Goal: Task Accomplishment & Management: Manage account settings

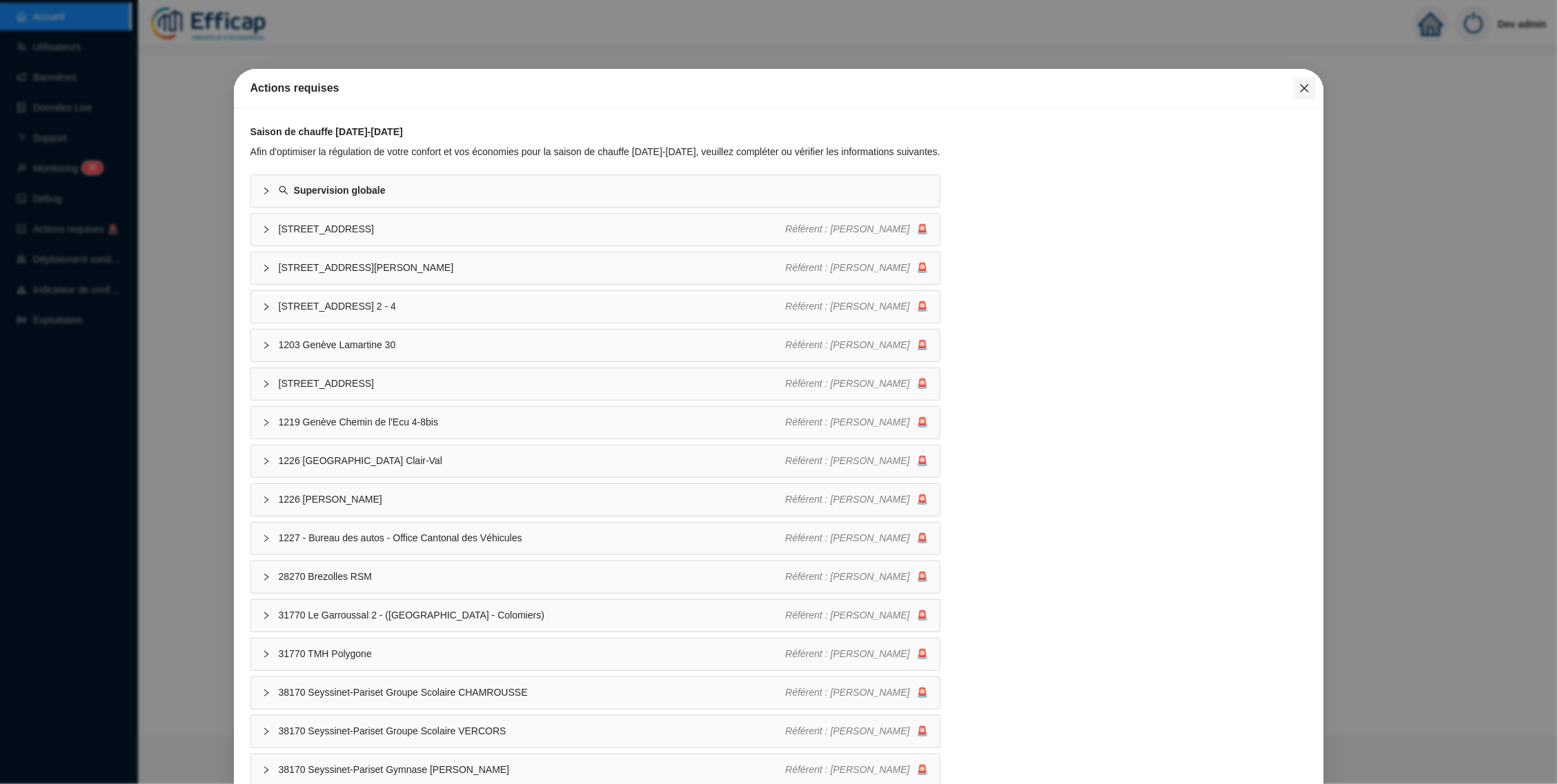
click at [1300, 91] on icon "close" at bounding box center [1304, 88] width 11 height 11
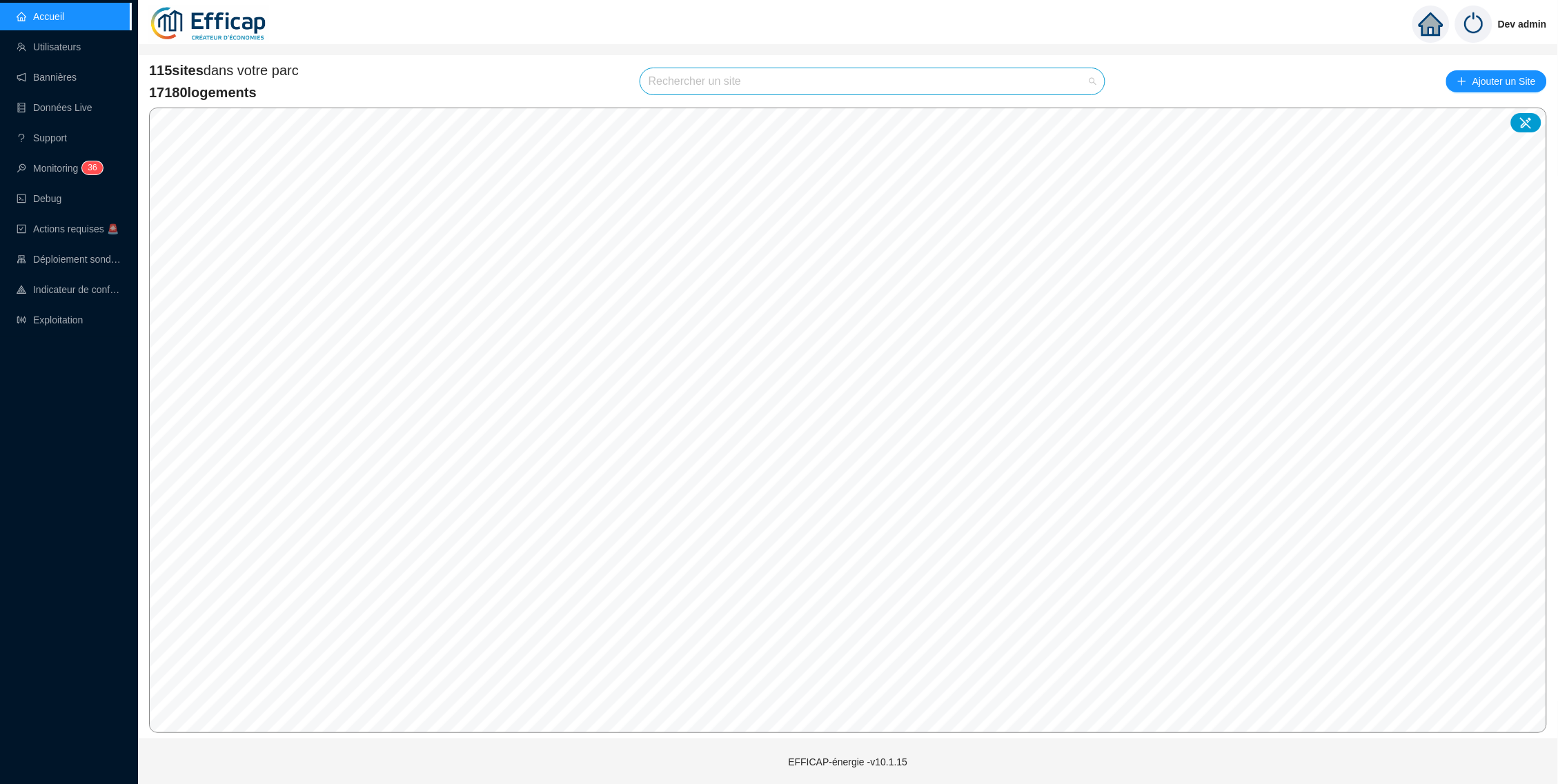
click at [952, 77] on input "search" at bounding box center [866, 82] width 436 height 26
type input "Balmont"
click at [1086, 116] on div at bounding box center [1080, 114] width 32 height 21
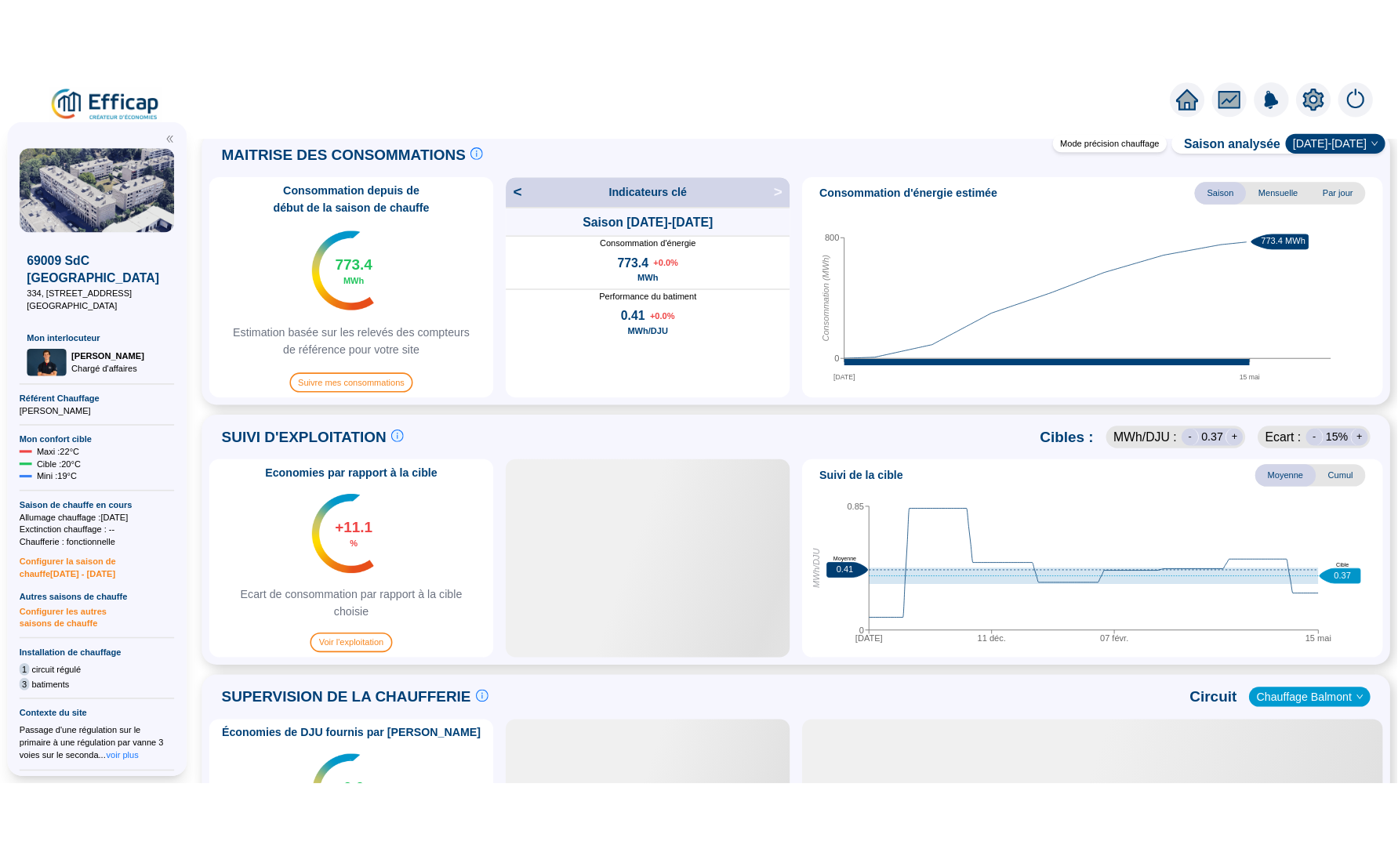
scroll to position [749, 0]
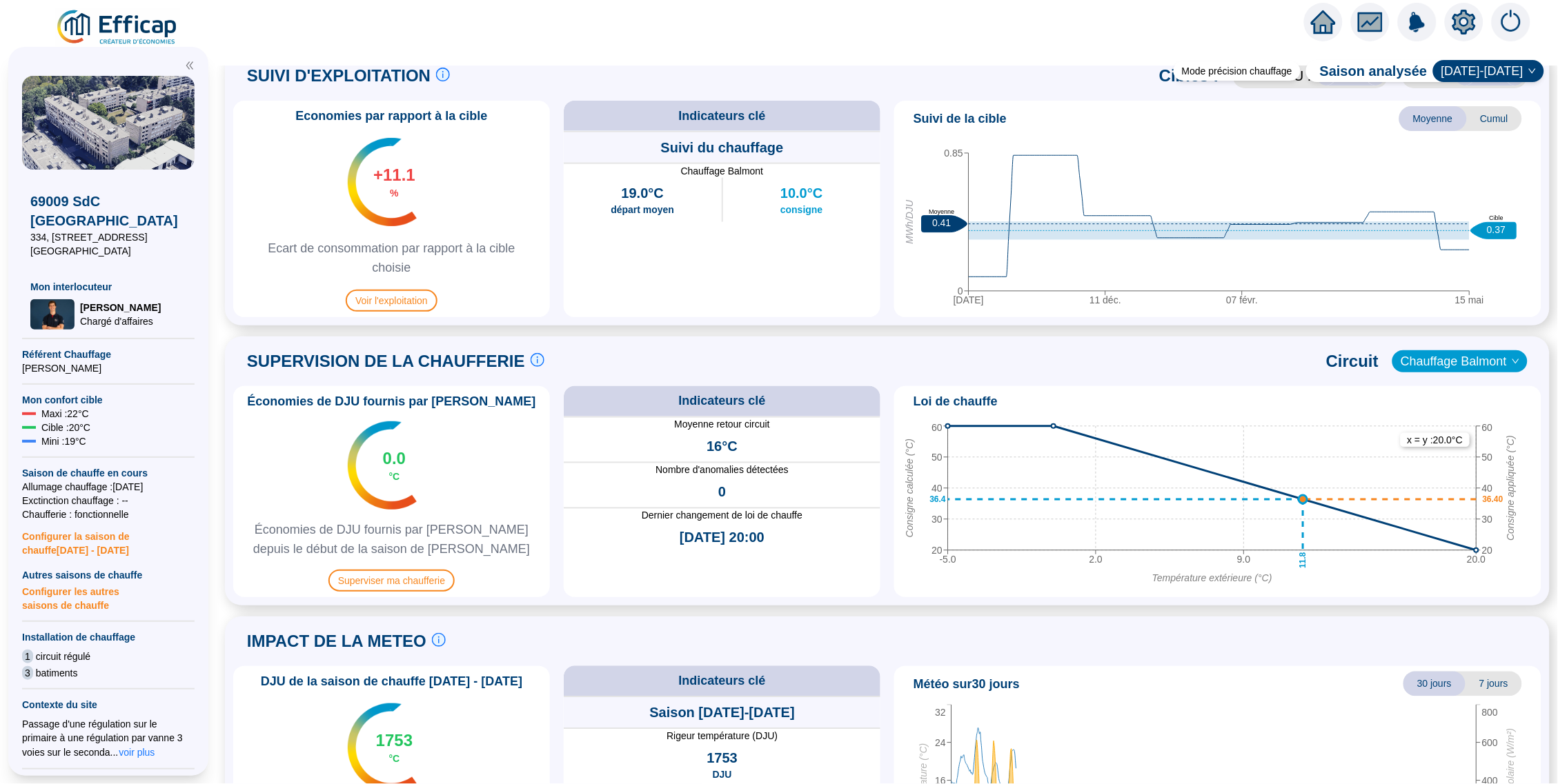
click at [420, 591] on div "Économies de DJU fournis par Efficap 0.0 °C Économies de DJU fournis par Effica…" at bounding box center [392, 492] width 317 height 211
click at [420, 576] on span "Superviser ma chaufferie" at bounding box center [391, 581] width 126 height 22
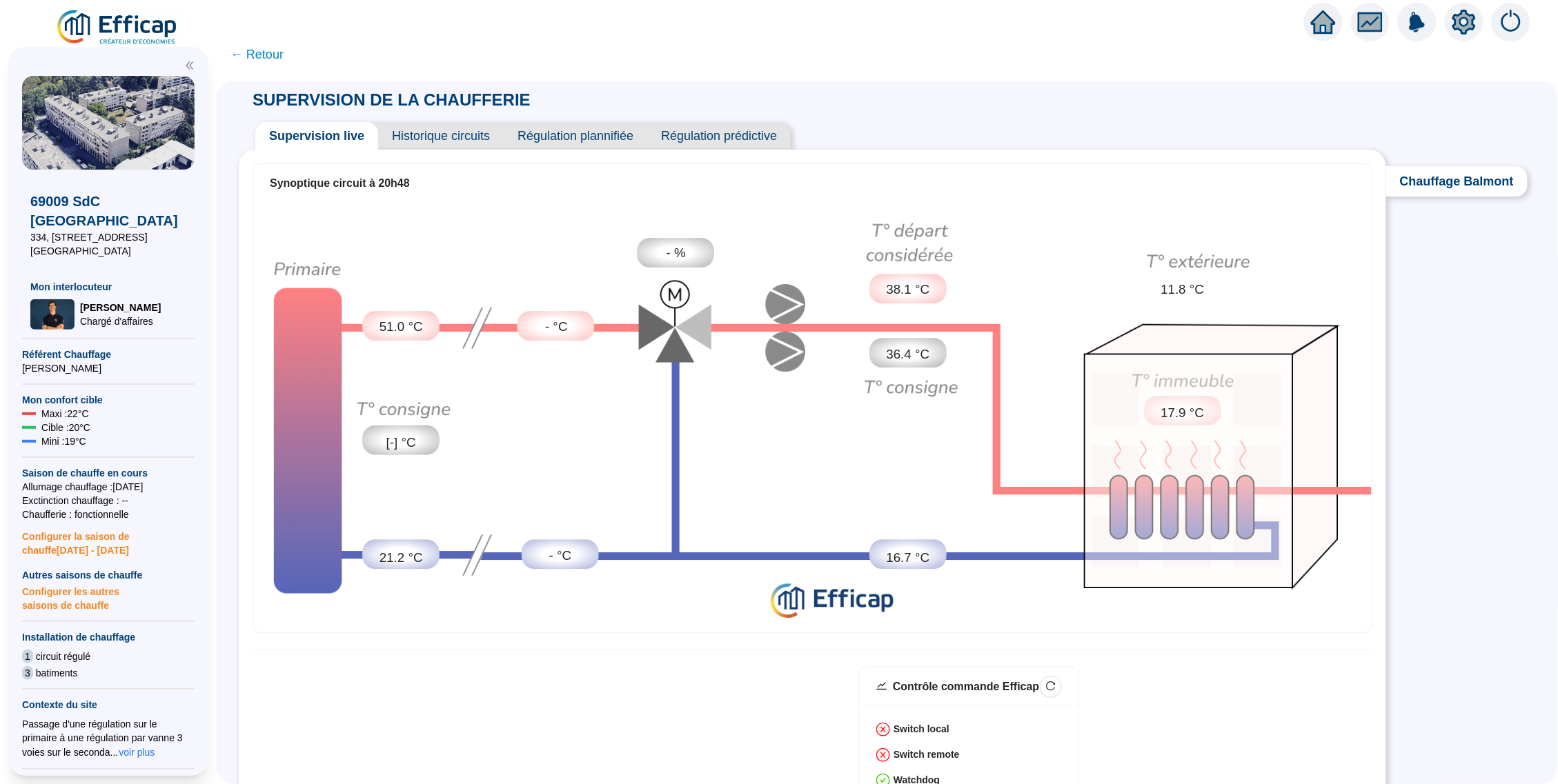
click at [459, 136] on span "Historique circuits" at bounding box center [441, 136] width 126 height 27
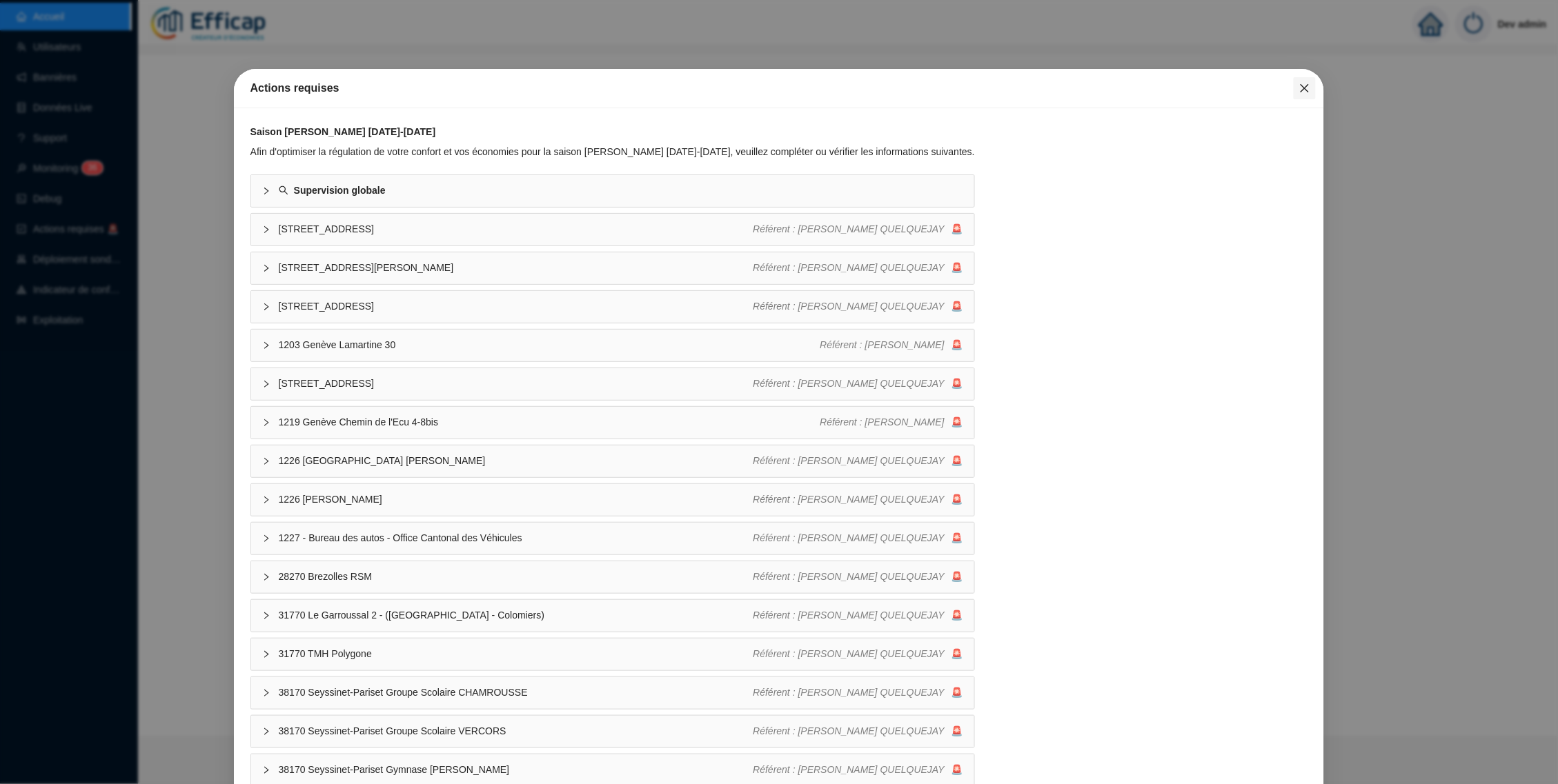
click at [1301, 91] on icon "close" at bounding box center [1304, 88] width 8 height 8
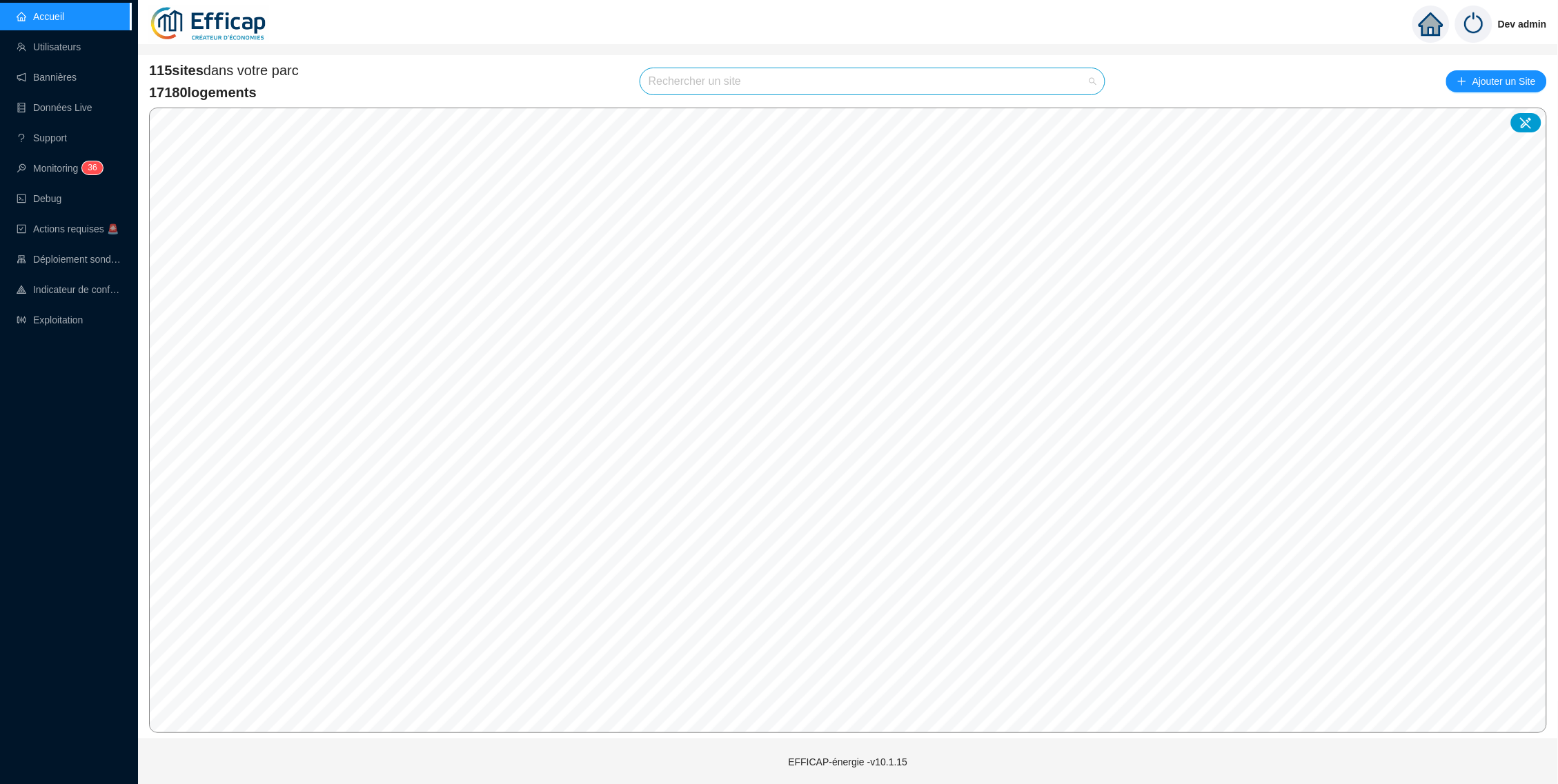
click at [1069, 74] on input "search" at bounding box center [866, 82] width 436 height 26
click at [760, 79] on input "rive" at bounding box center [866, 82] width 436 height 26
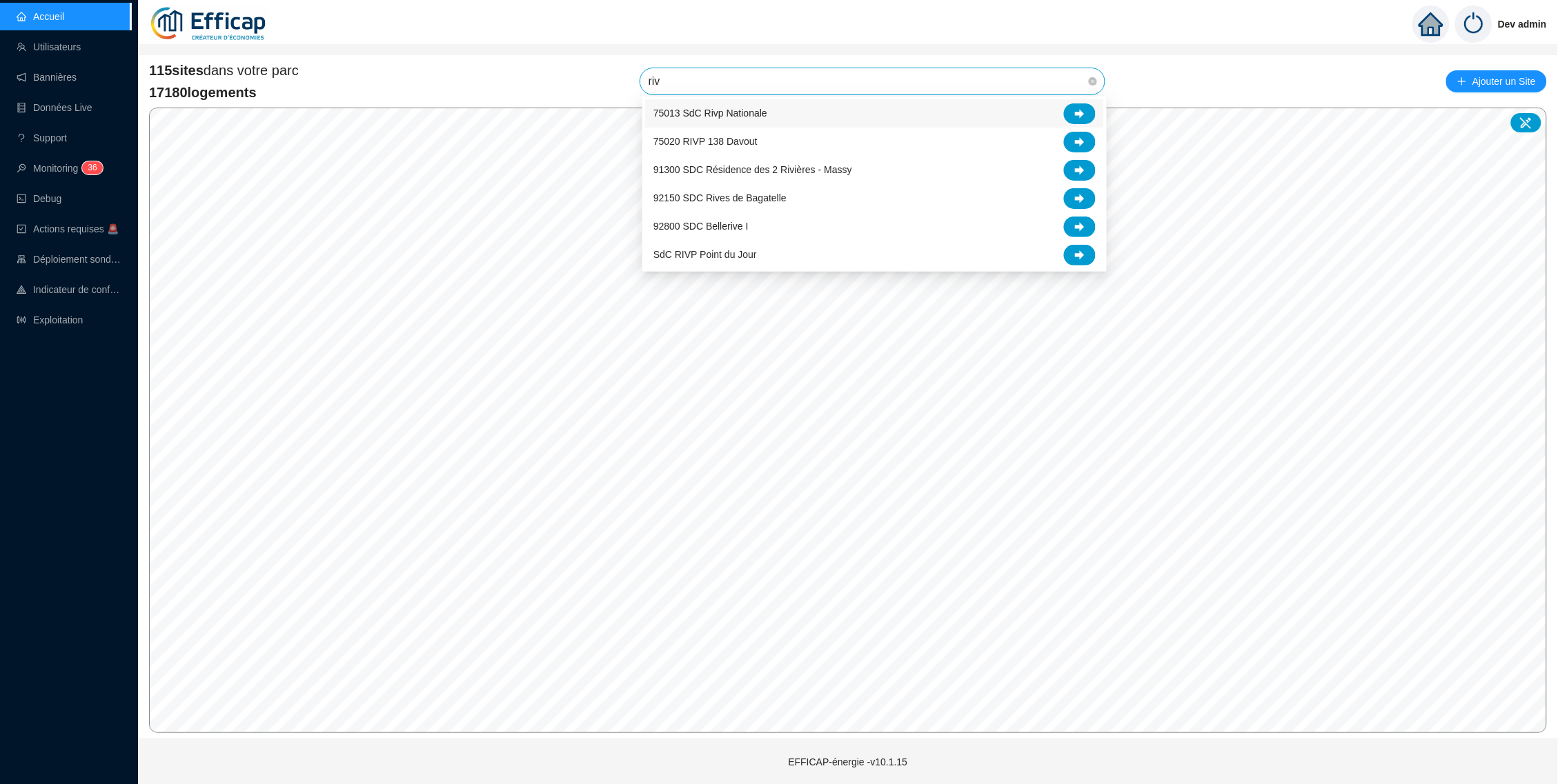
type input "rivp"
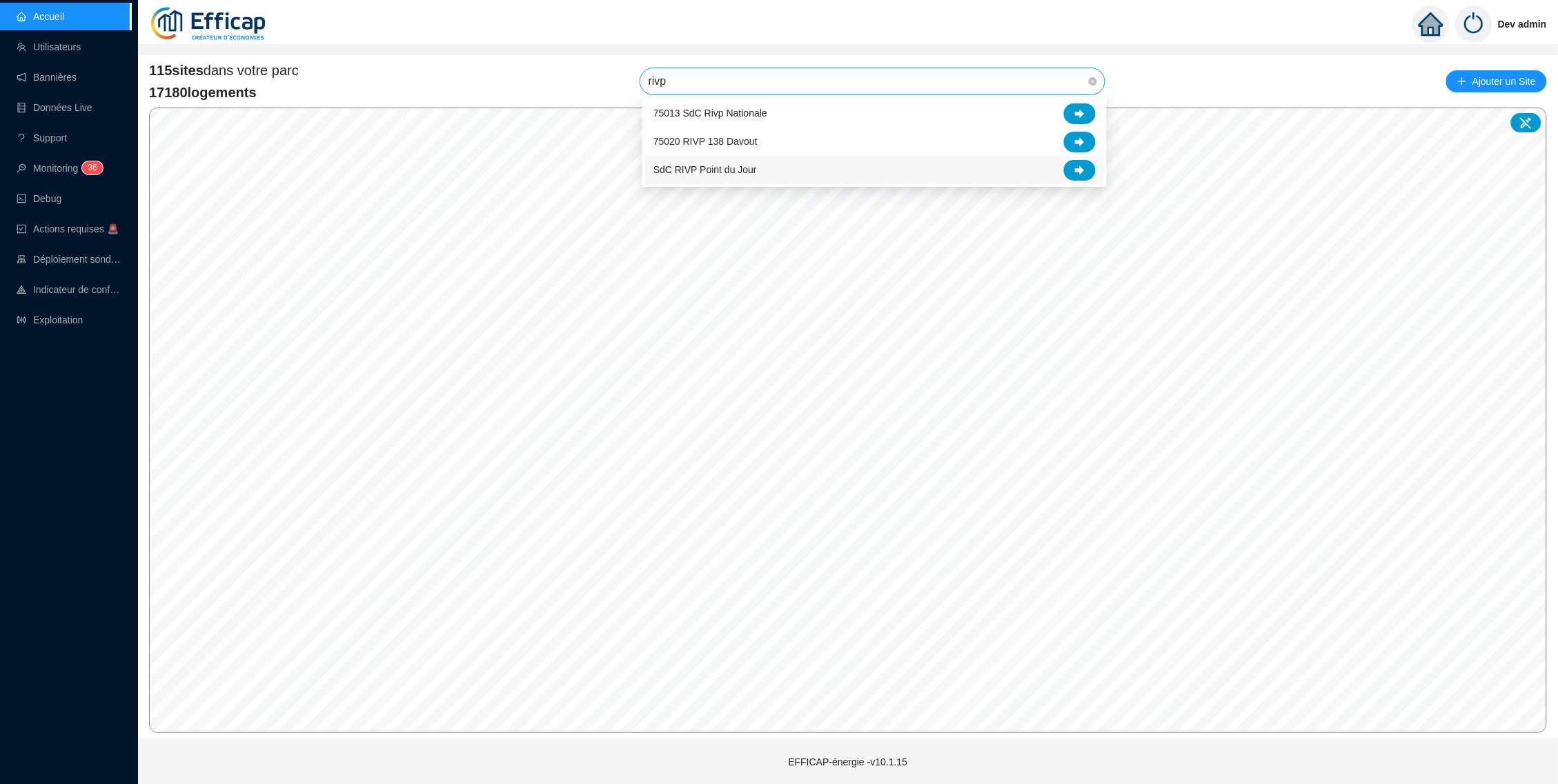
click at [1065, 178] on div "SdC RIVP Point du Jour" at bounding box center [874, 171] width 443 height 21
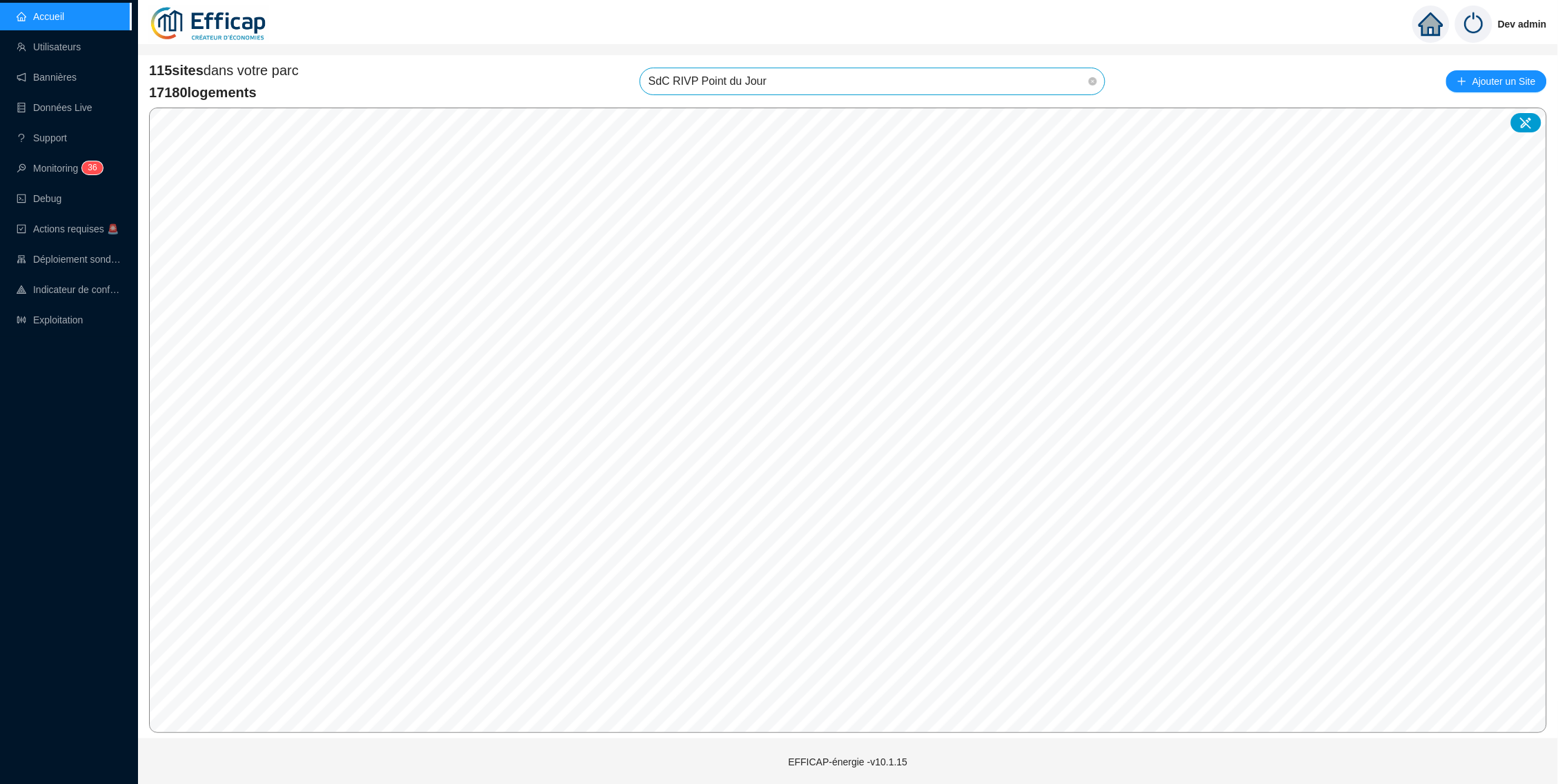
click at [1084, 82] on span "SdC RIVP Point du Jour" at bounding box center [872, 82] width 448 height 26
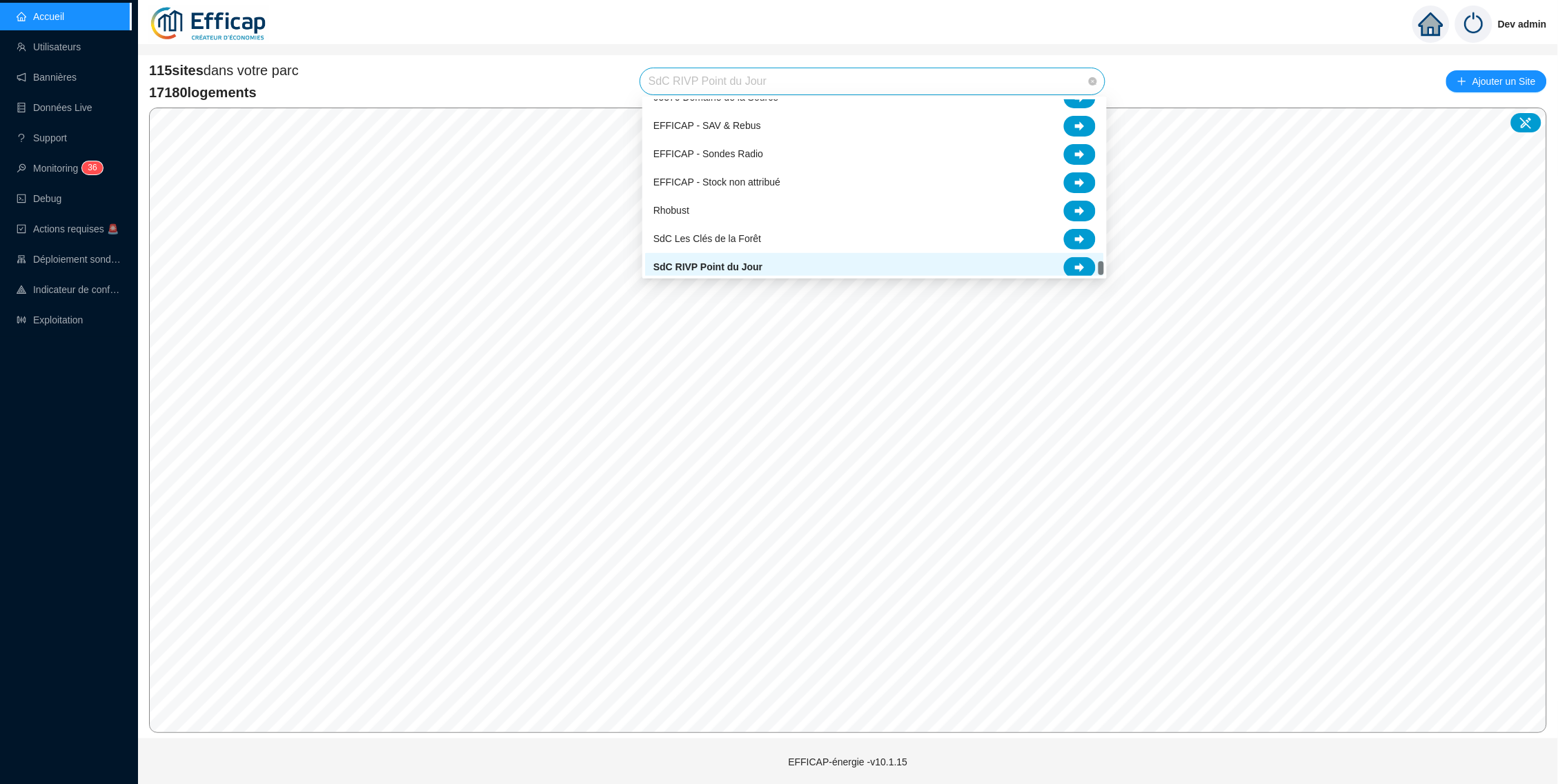
scroll to position [2553, 0]
click at [1085, 264] on div at bounding box center [1080, 271] width 32 height 21
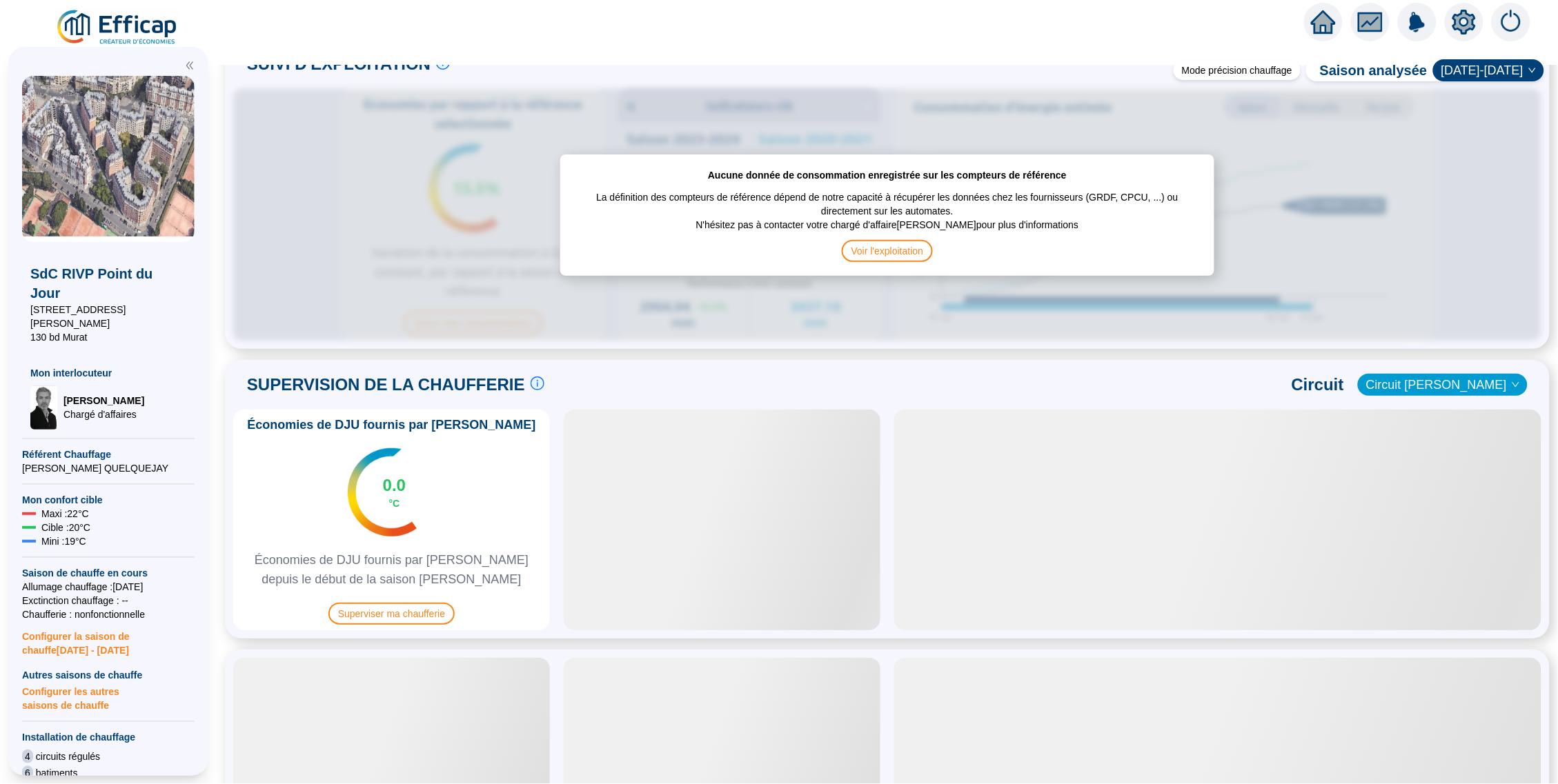
scroll to position [787, 0]
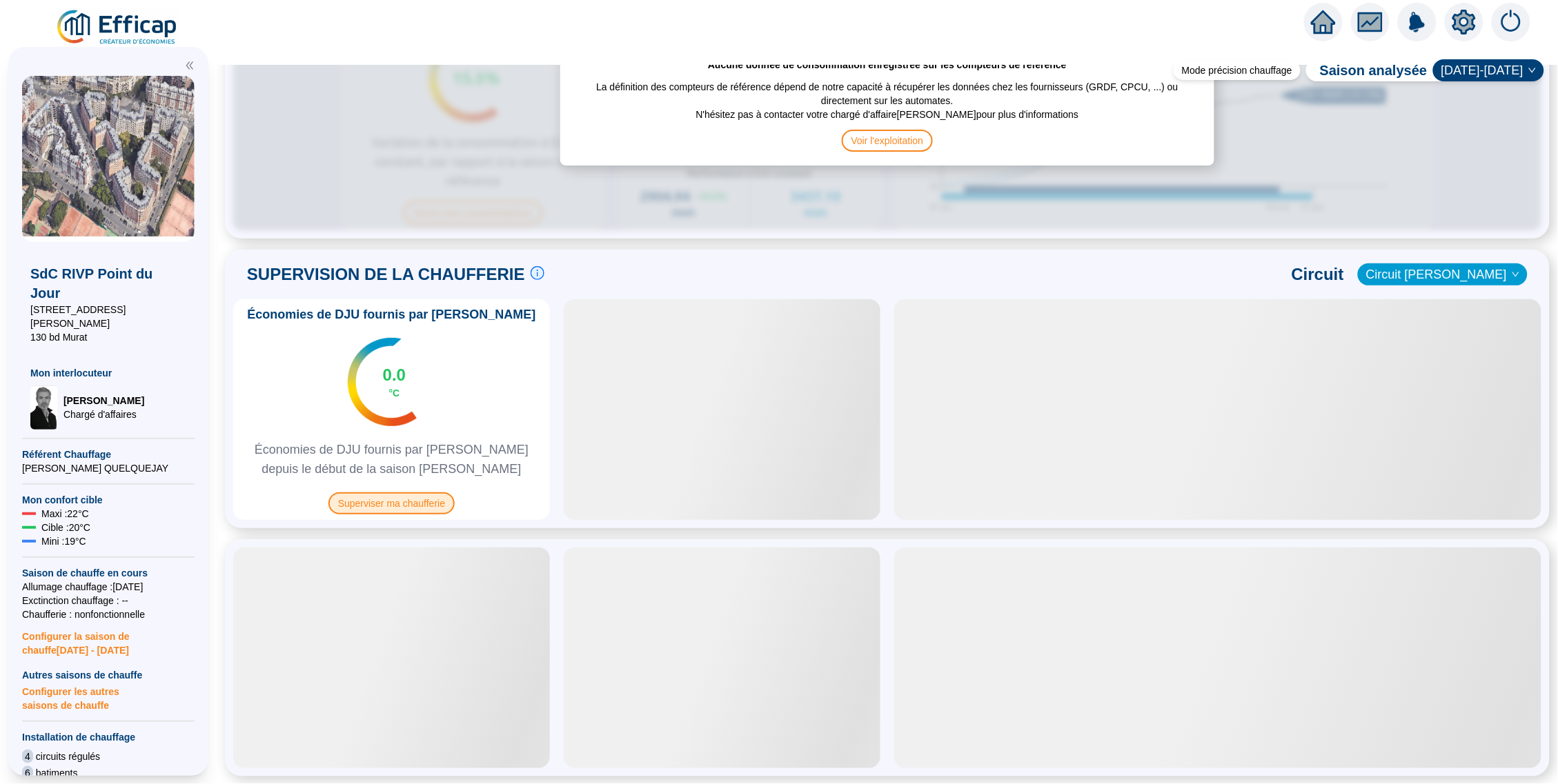
click at [423, 509] on span "Superviser ma chaufferie" at bounding box center [391, 503] width 126 height 22
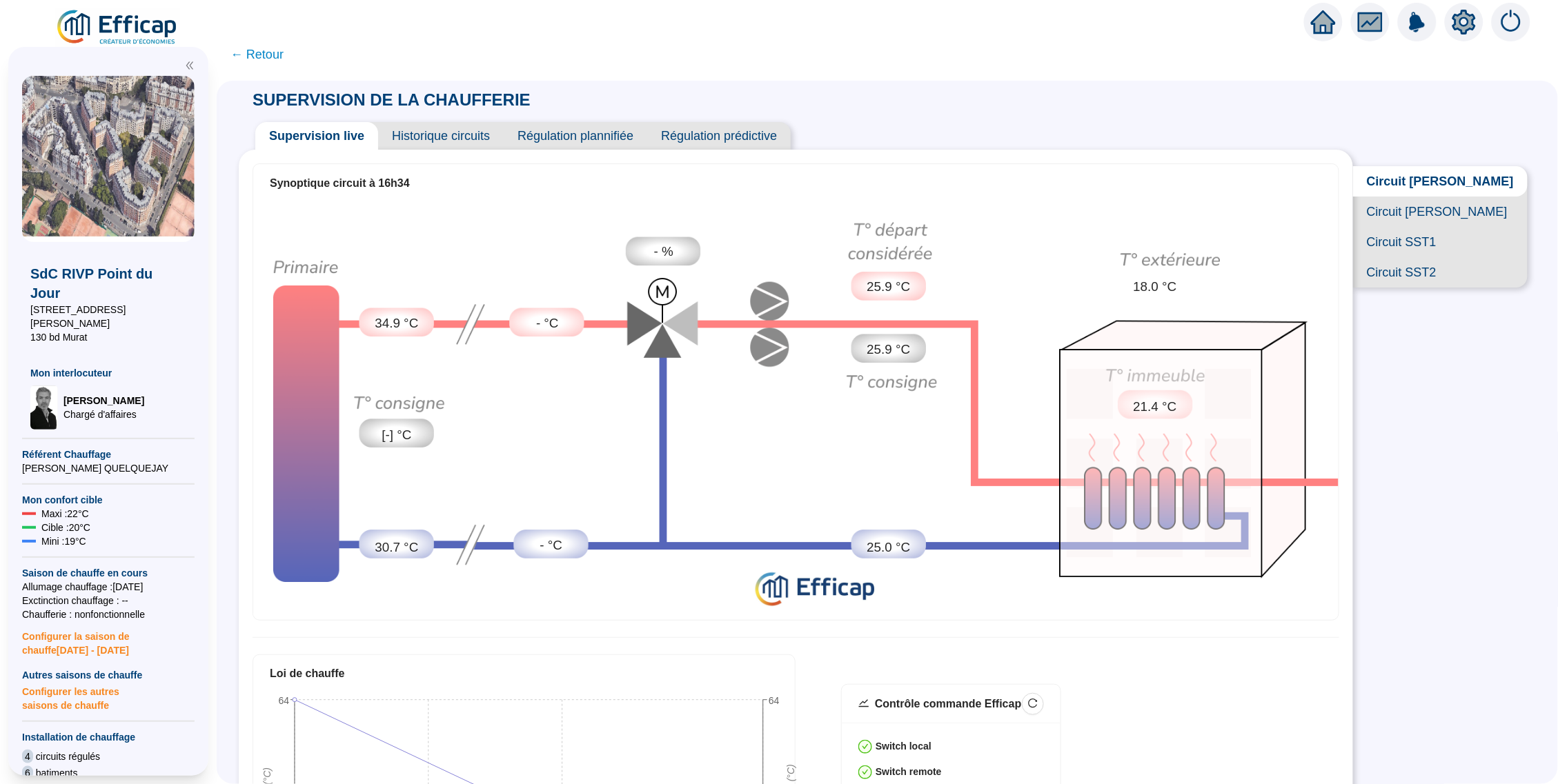
click at [472, 140] on span "Historique circuits" at bounding box center [441, 136] width 126 height 27
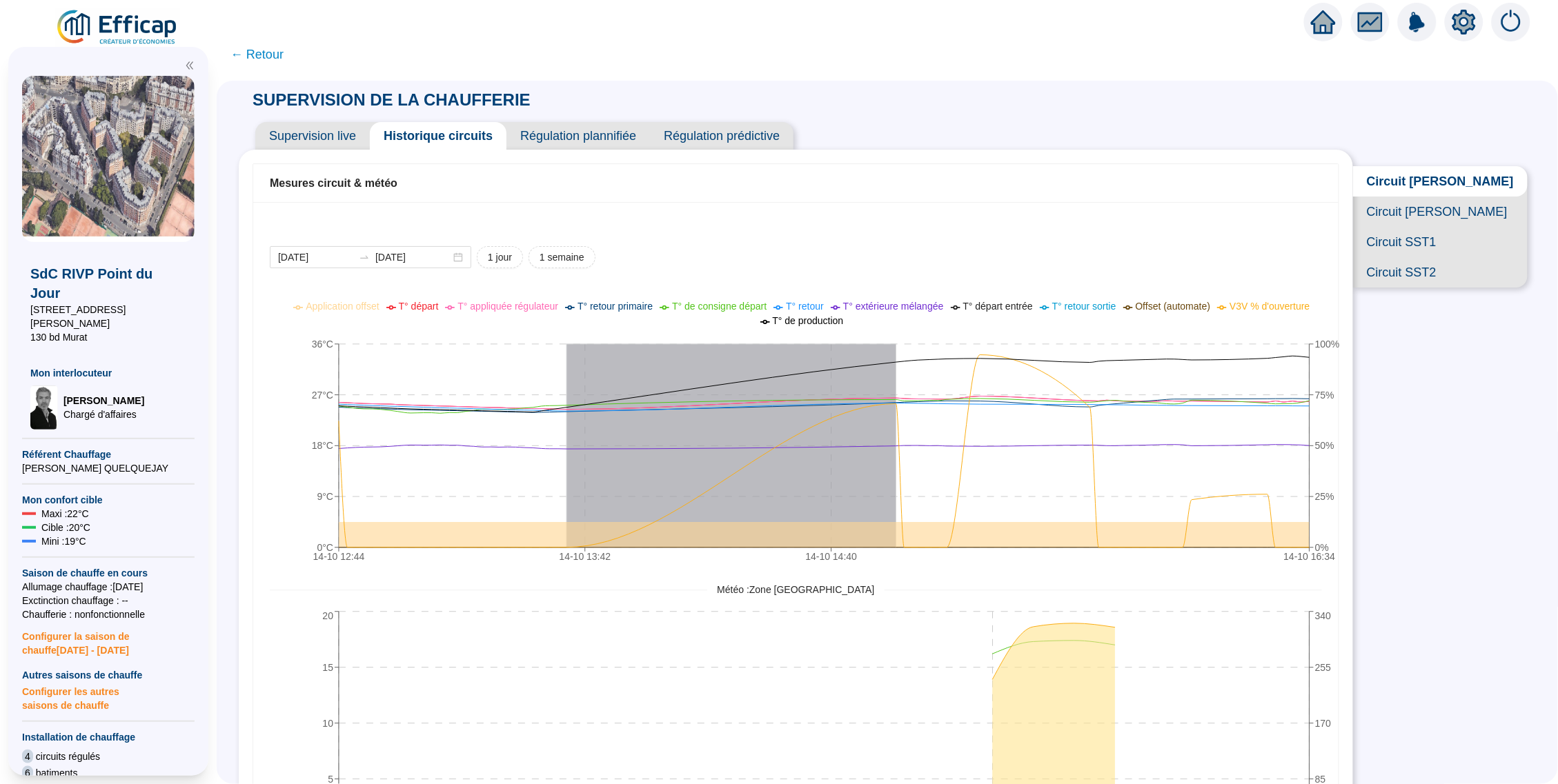
click at [1451, 223] on span "Circuit [PERSON_NAME]" at bounding box center [1441, 211] width 174 height 30
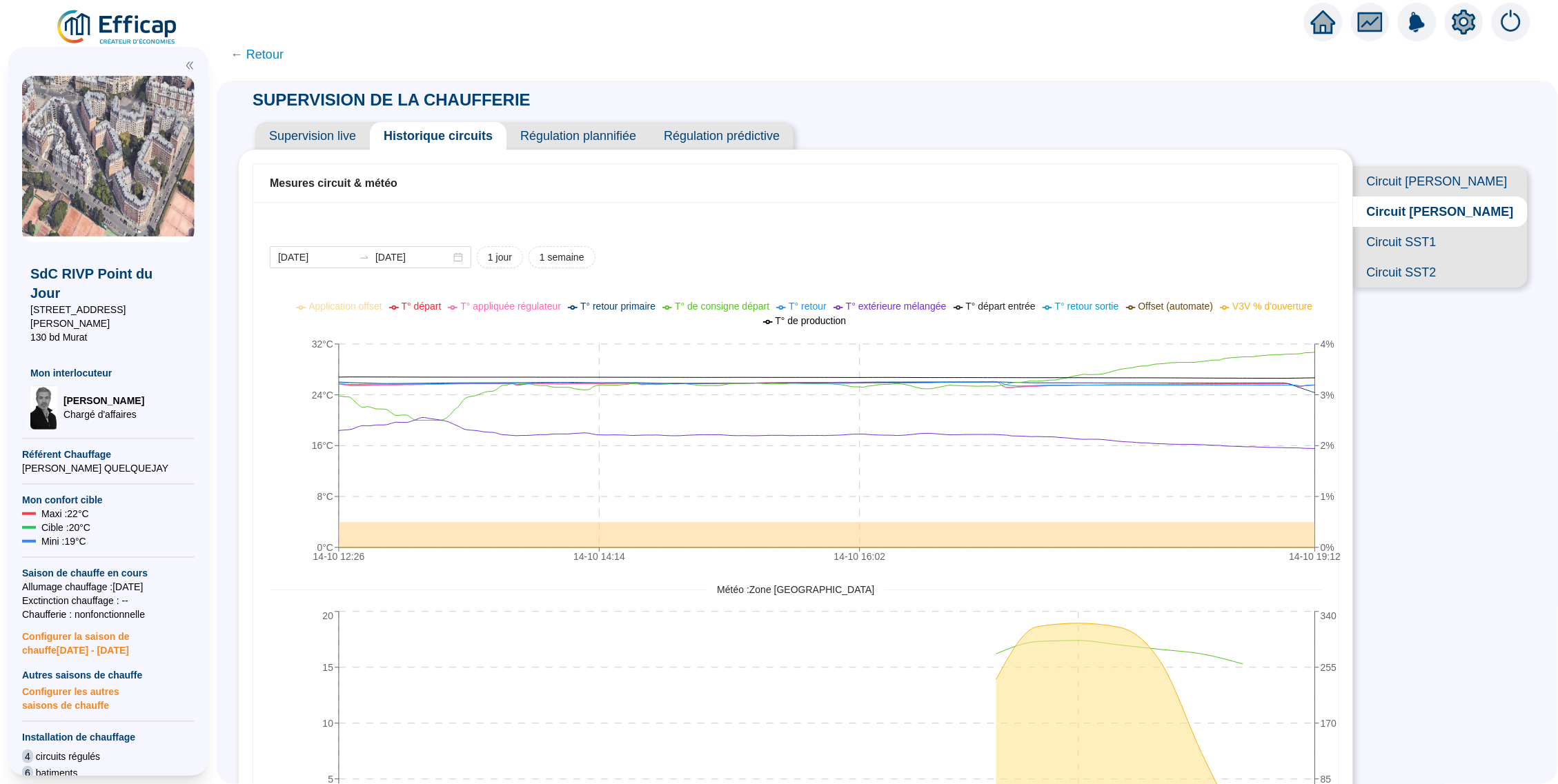
click at [1415, 257] on span "Circuit SST1" at bounding box center [1441, 242] width 174 height 30
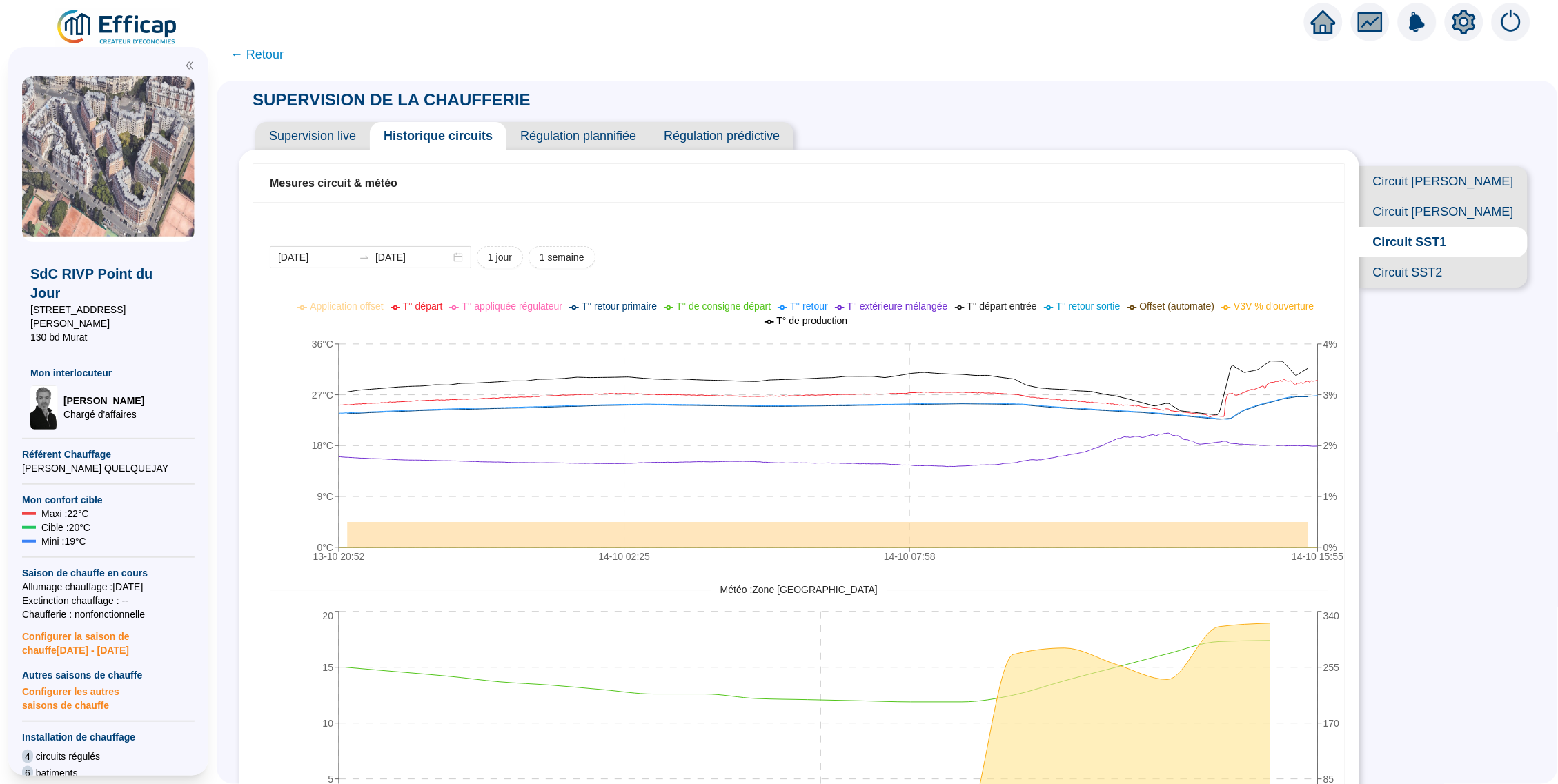
click at [1431, 288] on span "Circuit SST2" at bounding box center [1444, 272] width 168 height 30
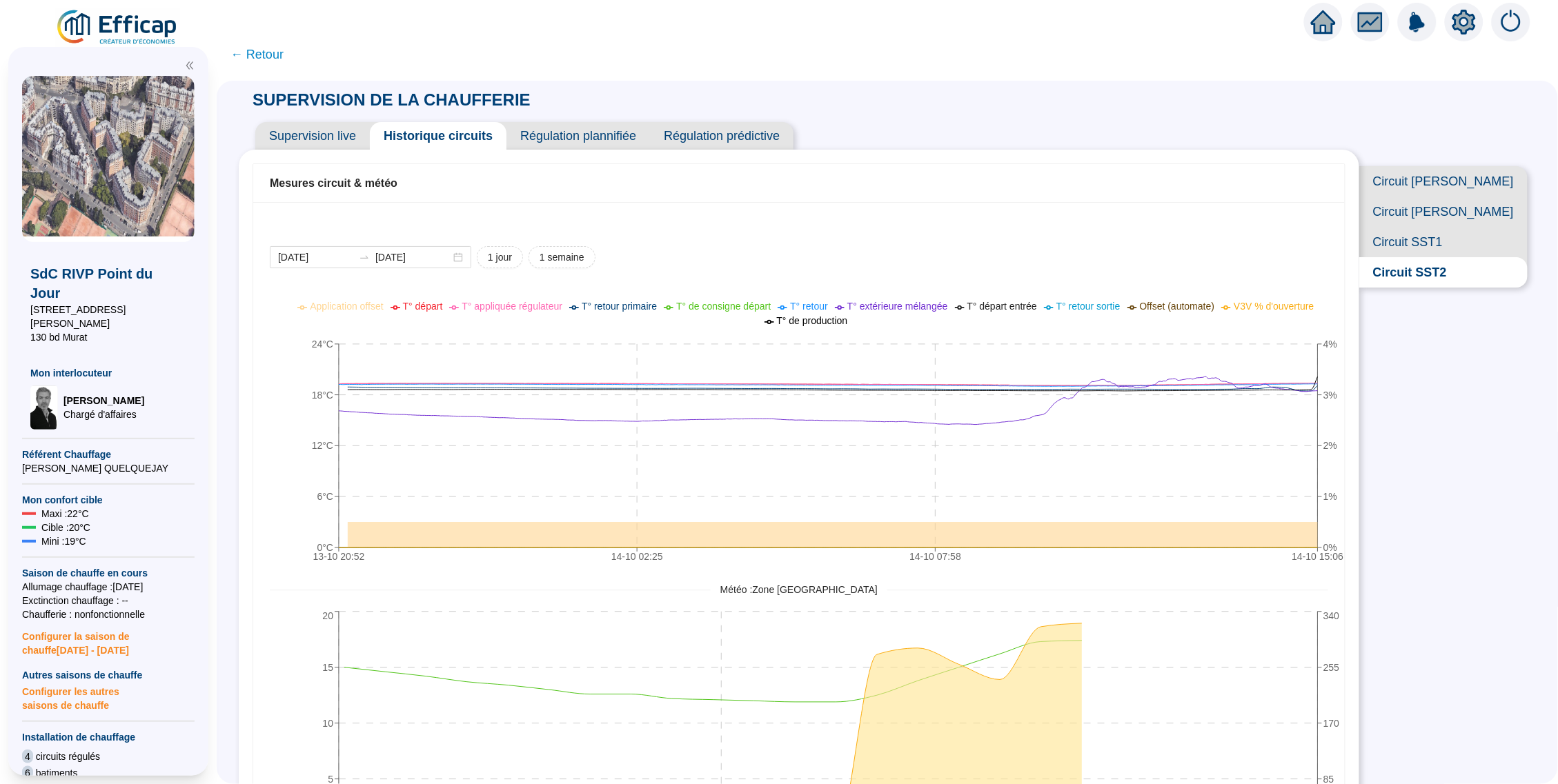
click at [1466, 12] on icon "setting" at bounding box center [1464, 22] width 24 height 25
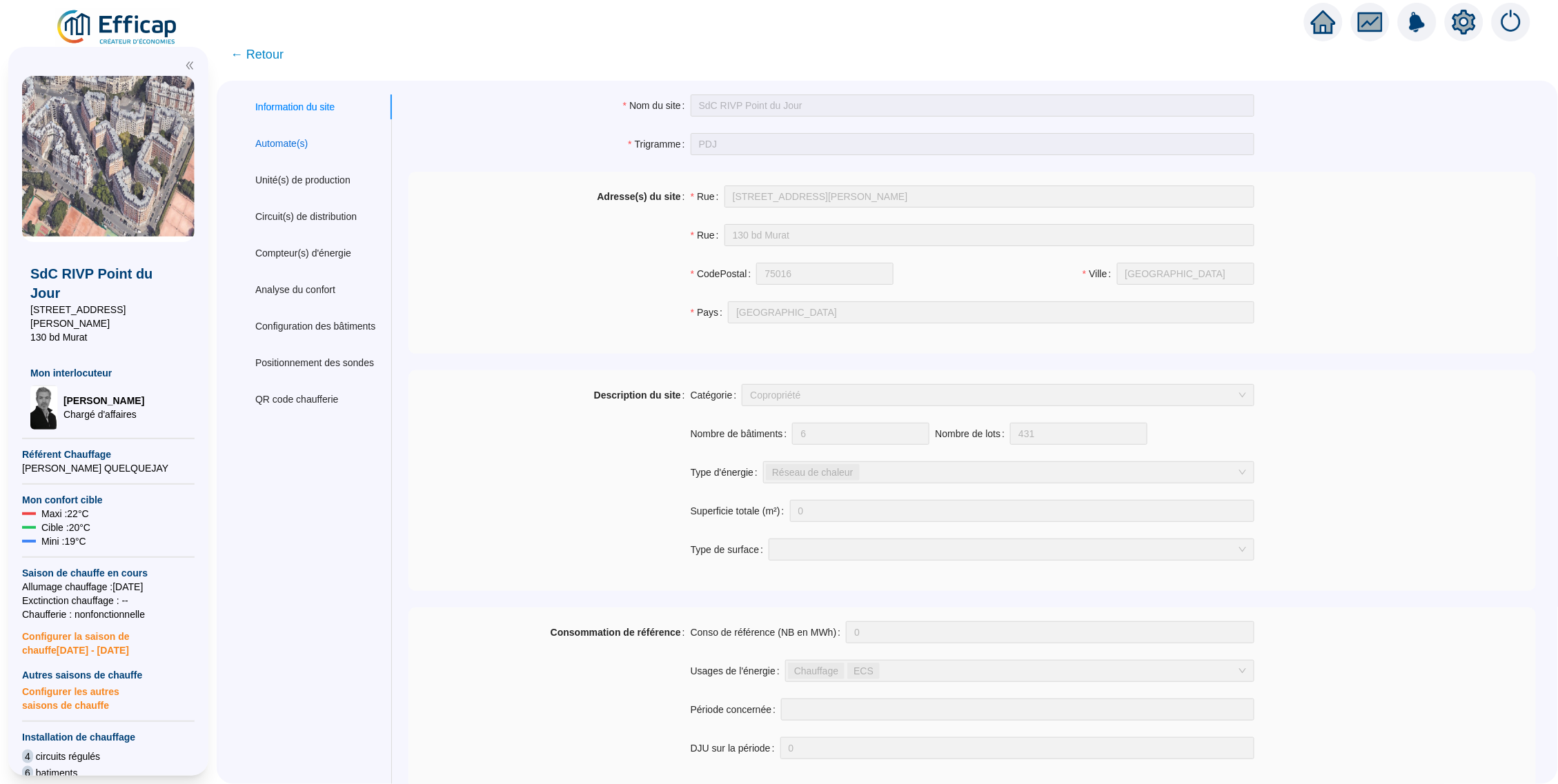
click at [275, 139] on div "Automate(s)" at bounding box center [282, 143] width 53 height 14
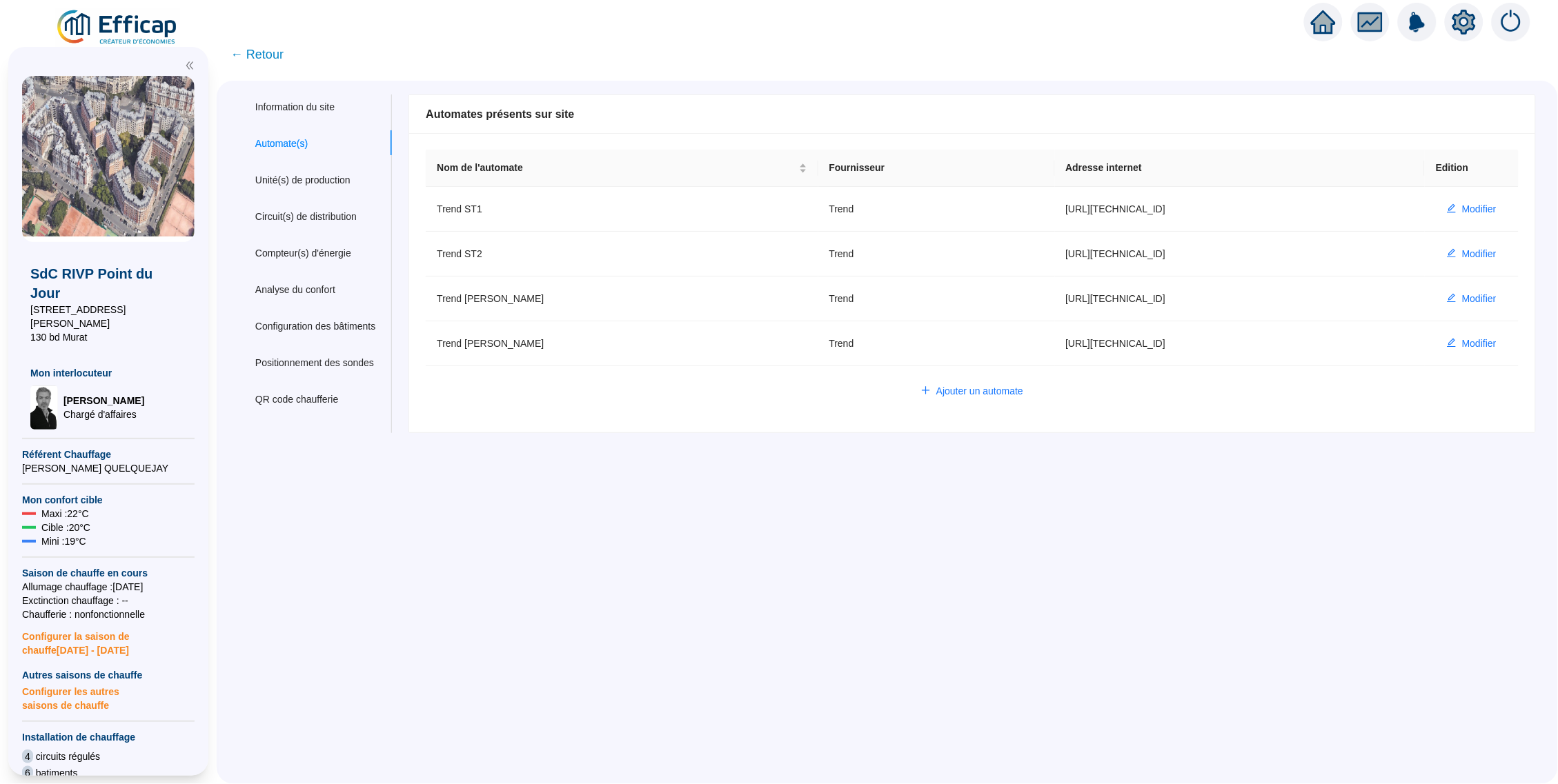
click at [1465, 21] on icon "setting" at bounding box center [1465, 22] width 25 height 25
click at [1462, 250] on span "Modifier" at bounding box center [1479, 254] width 34 height 14
type input "Trend ST2"
type input "[URL][TECHNICAL_ID]"
type input "efficap-api"
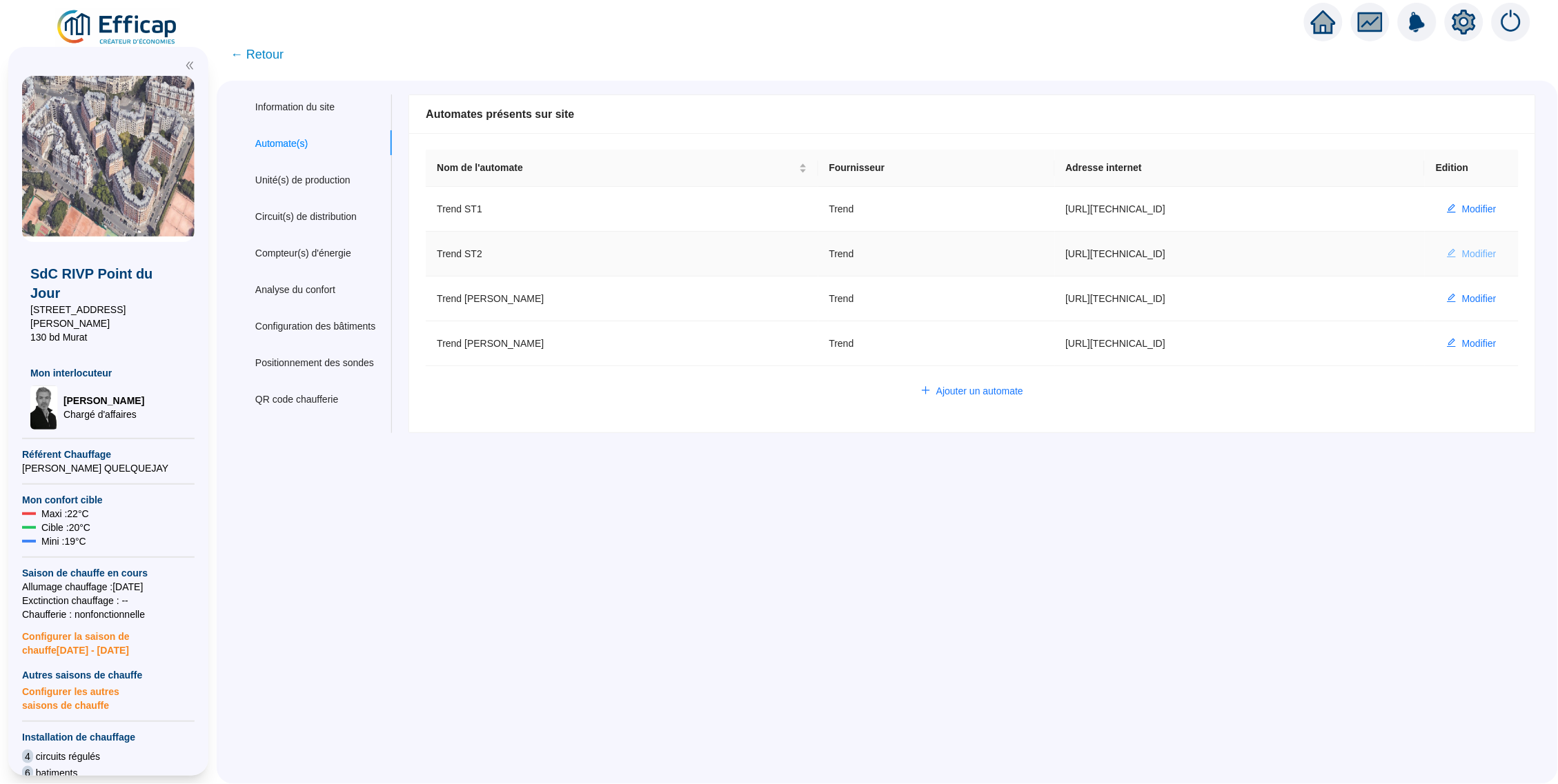
type input "S1001"
type input "K1000"
type input "I1000"
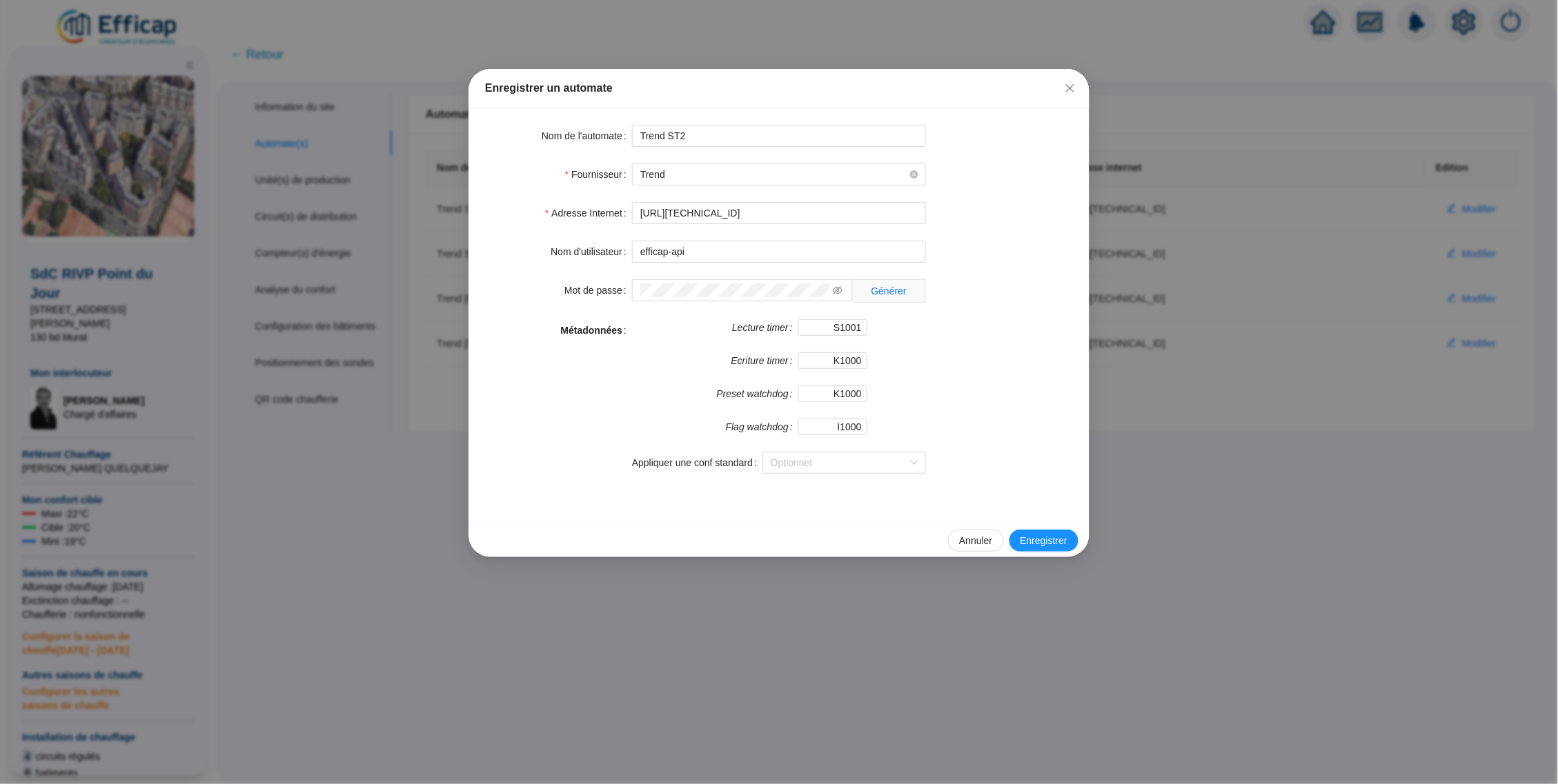
click at [1185, 311] on div "Enregistrer un automate Nom de l'automate Trend ST2 Fournisseur Trend Adresse I…" at bounding box center [779, 392] width 1558 height 784
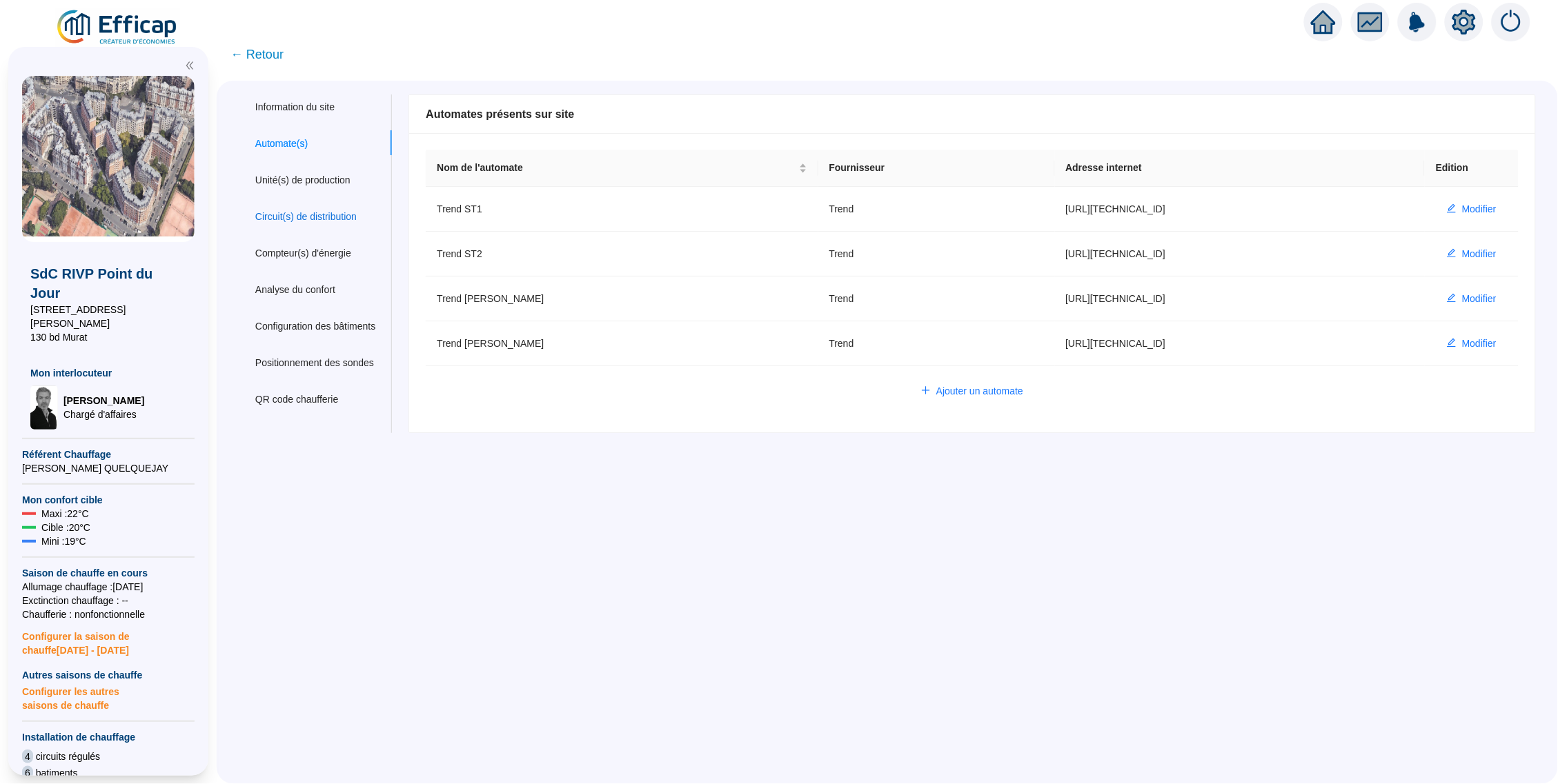
click at [342, 222] on div "Circuit(s) de distribution" at bounding box center [305, 216] width 101 height 14
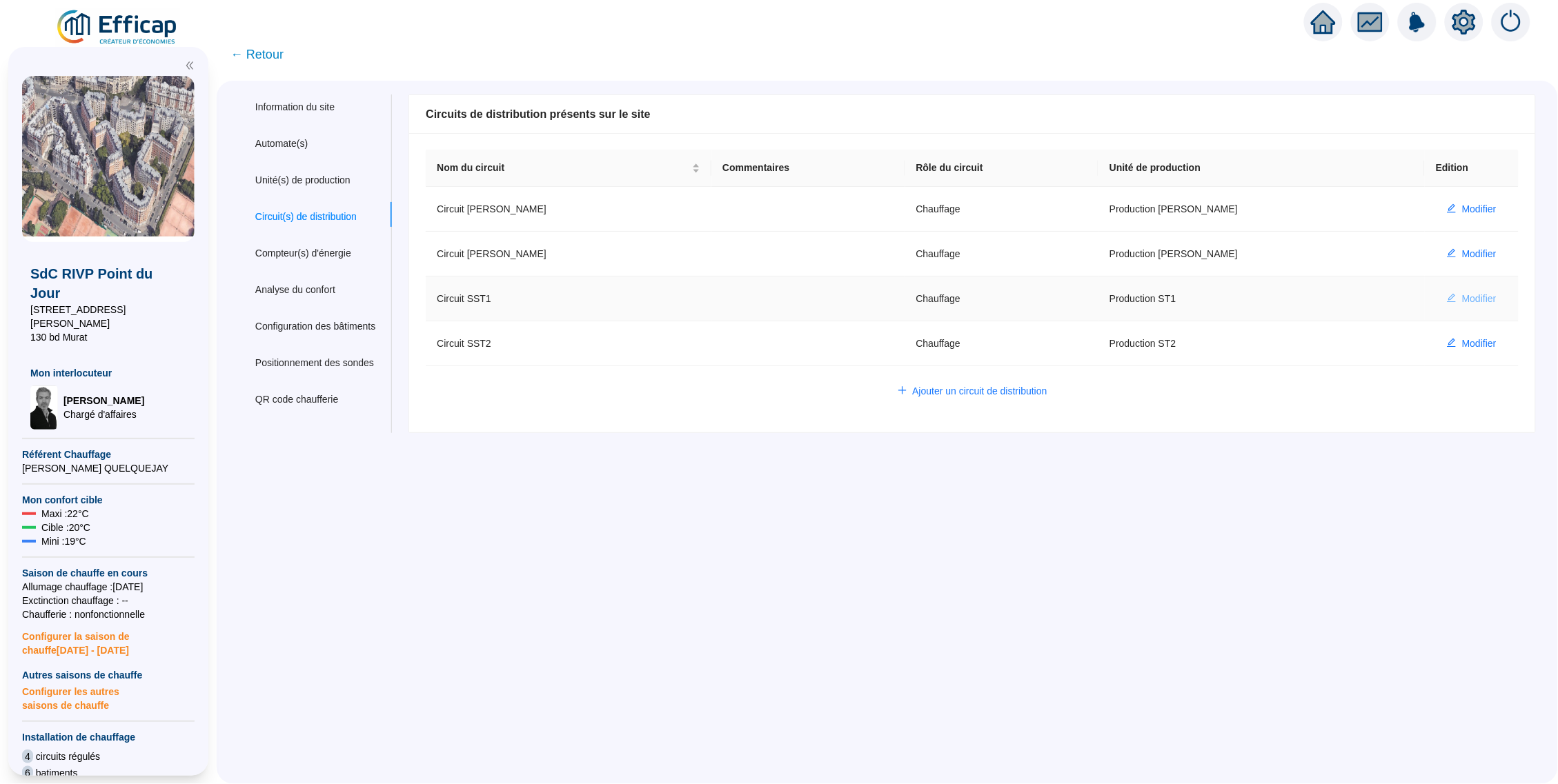
click at [1462, 296] on span "Modifier" at bounding box center [1479, 299] width 34 height 14
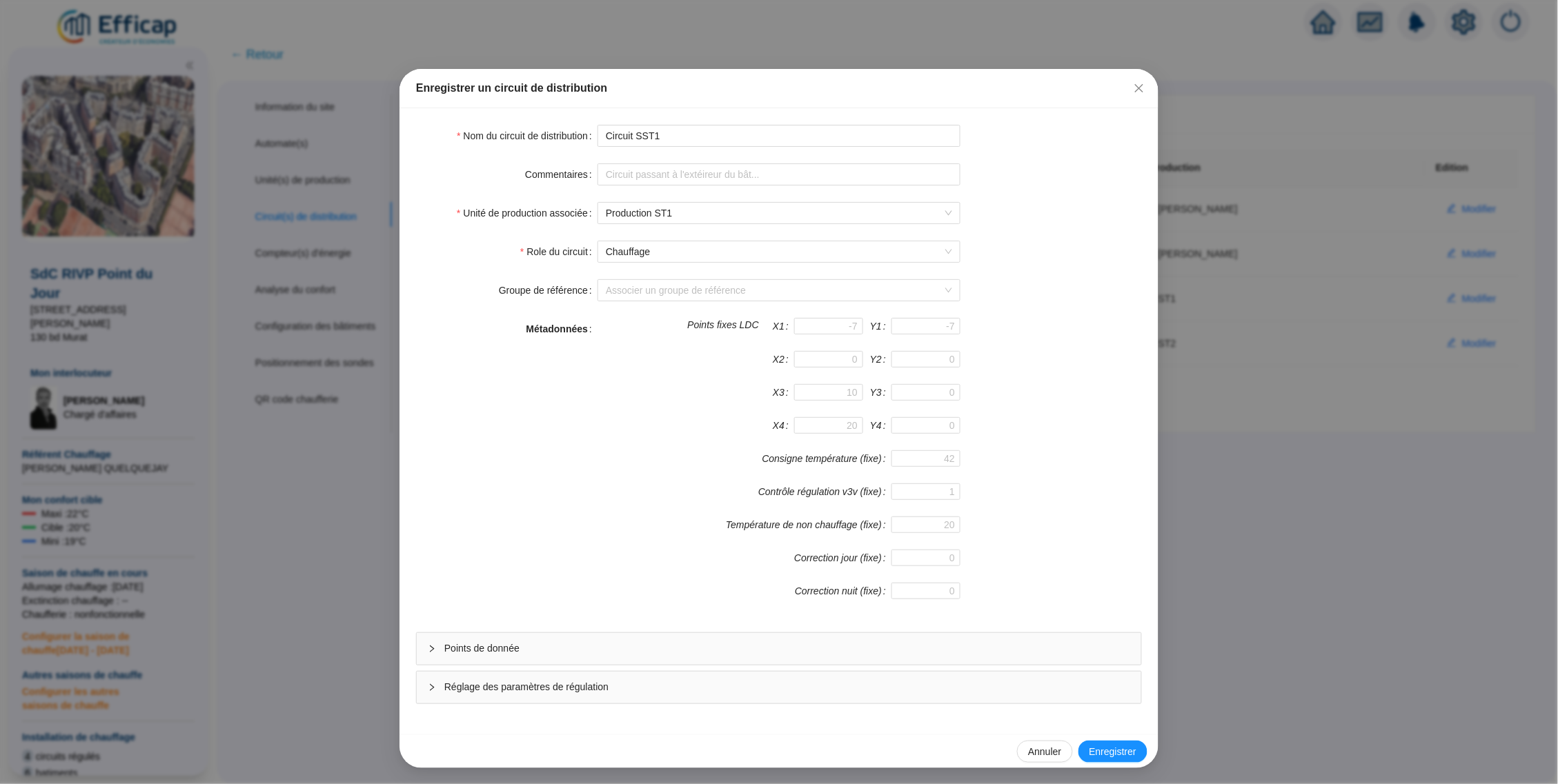
click at [516, 653] on span "Points de donnée" at bounding box center [787, 648] width 686 height 14
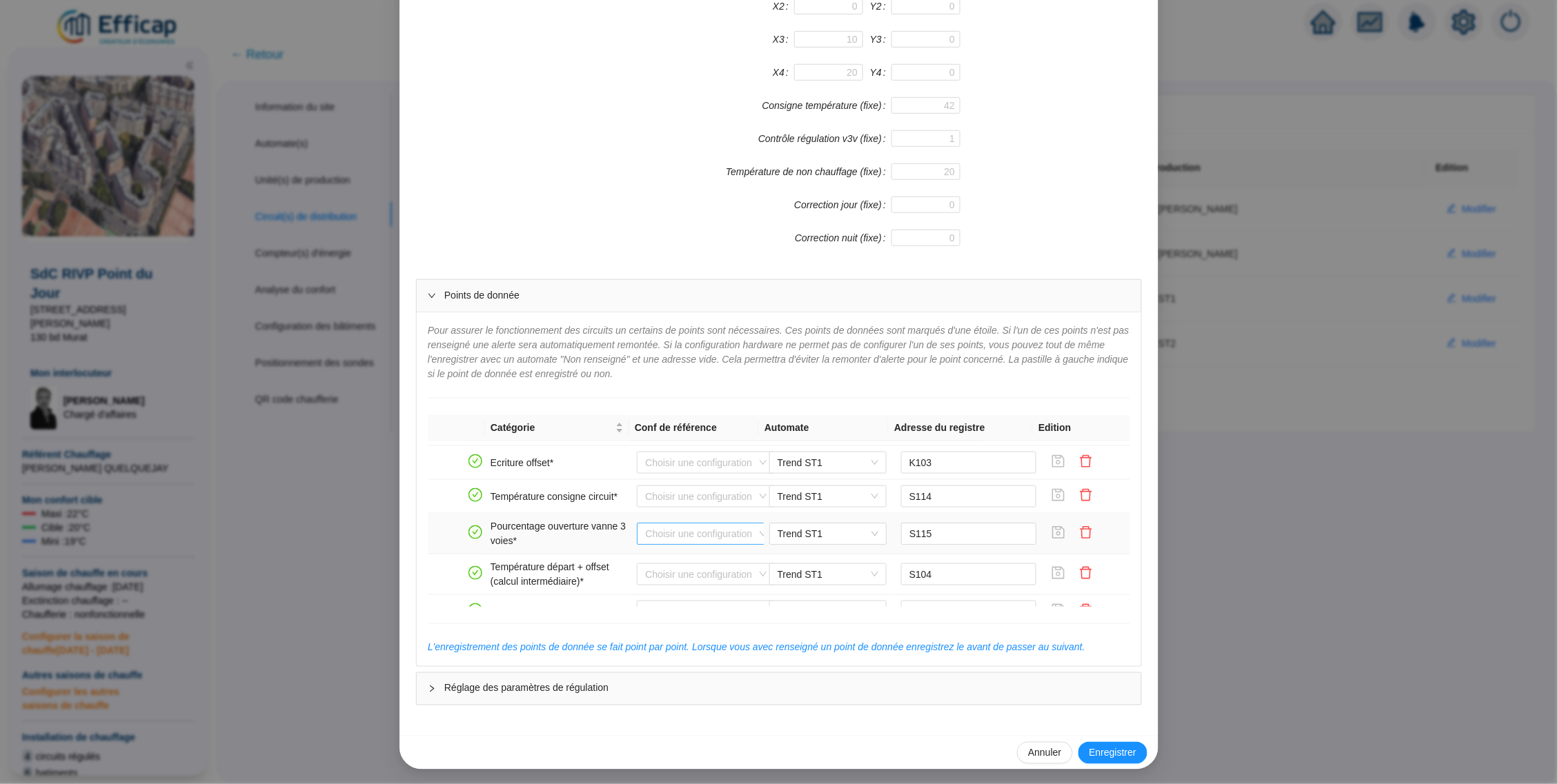
scroll to position [61, 0]
click at [1280, 296] on div "Enregistrer un circuit de distribution Nom du circuit de distribution Circuit S…" at bounding box center [779, 392] width 1558 height 784
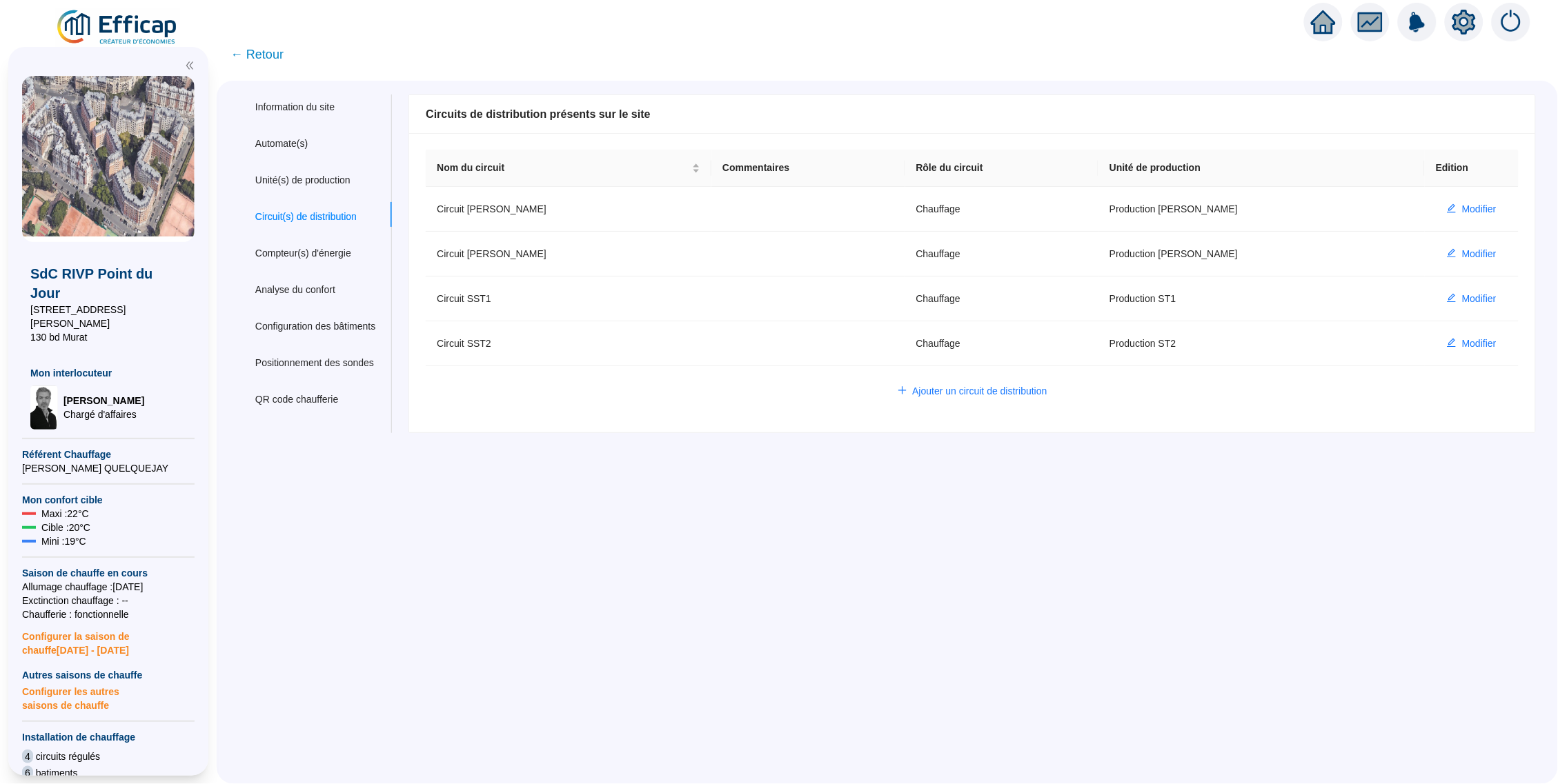
click at [278, 47] on span "← Retour" at bounding box center [257, 55] width 53 height 19
click at [264, 55] on span "← Retour" at bounding box center [257, 55] width 53 height 19
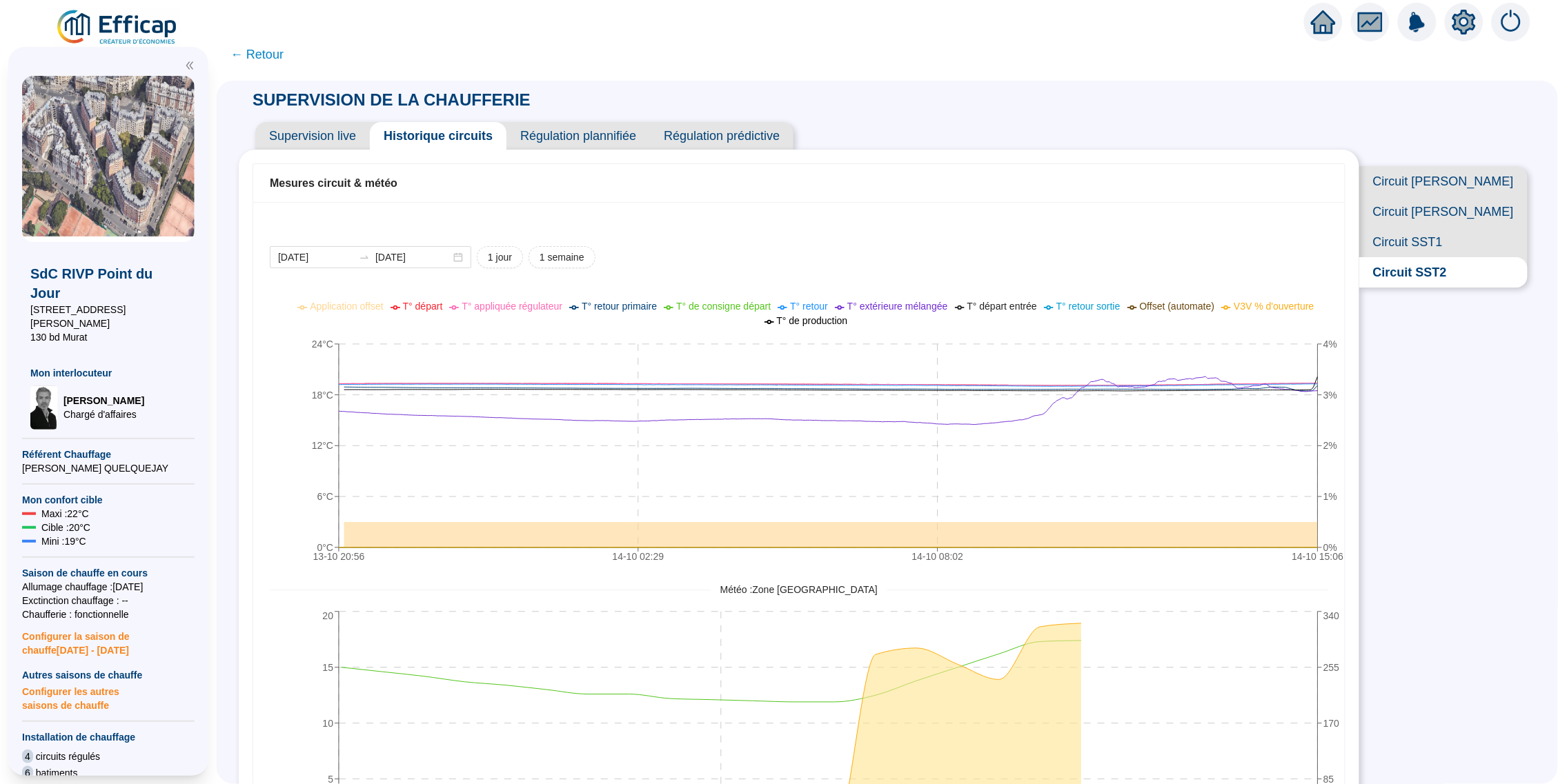
click at [1476, 219] on span "Circuit [PERSON_NAME]" at bounding box center [1444, 211] width 168 height 30
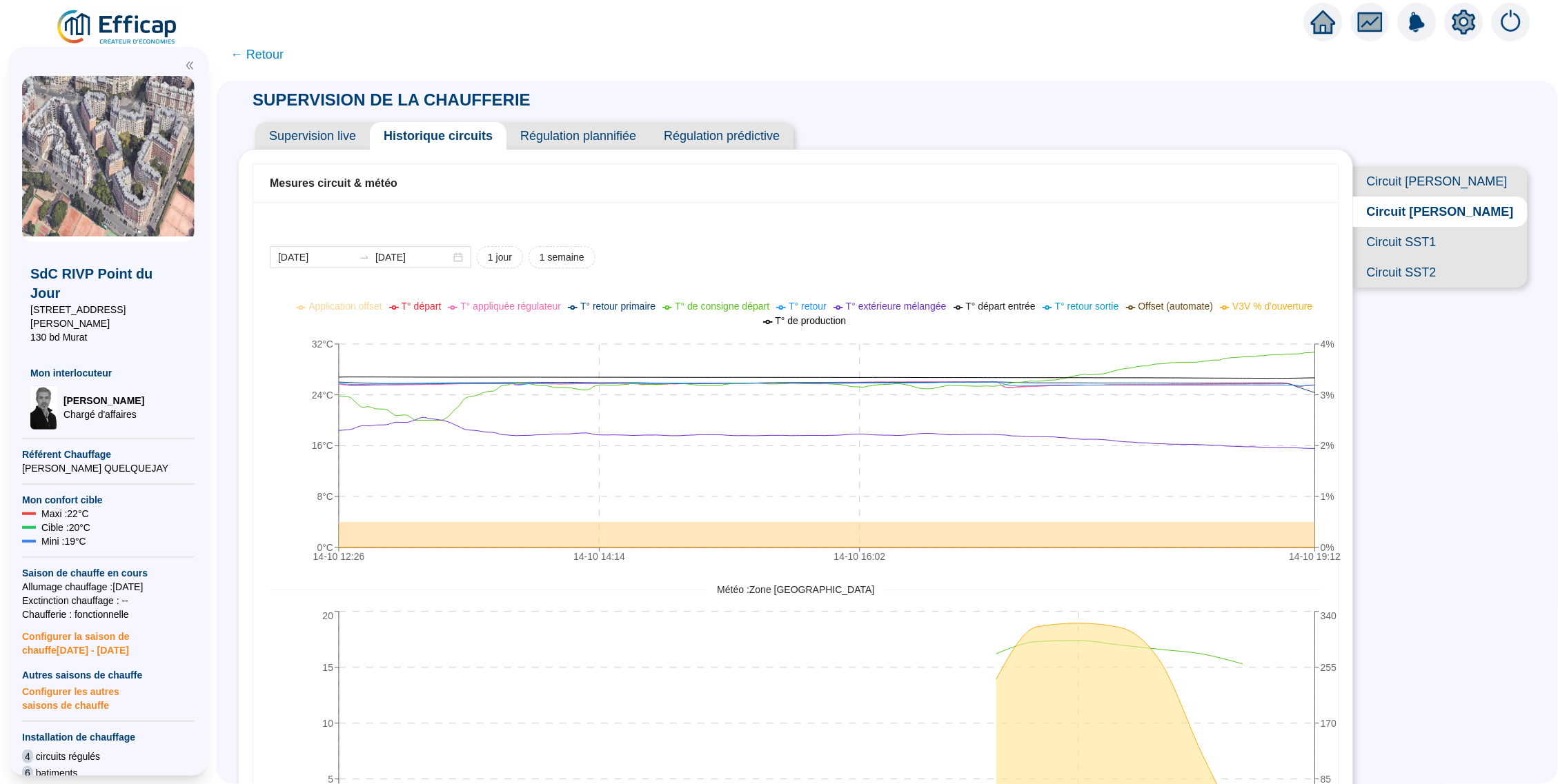
click at [1462, 257] on span "Circuit SST1" at bounding box center [1441, 242] width 174 height 30
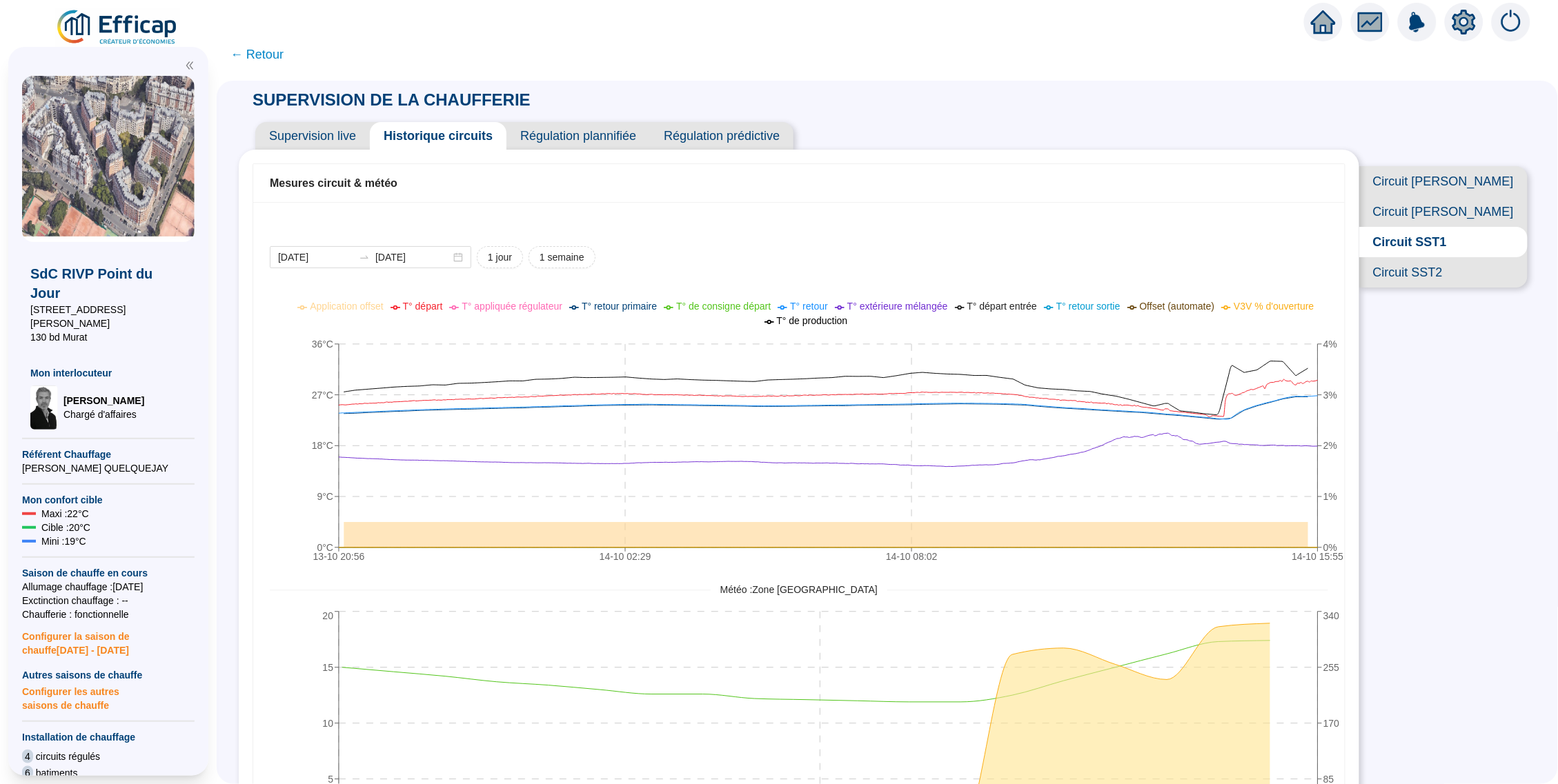
click at [1457, 18] on icon "setting" at bounding box center [1464, 21] width 24 height 22
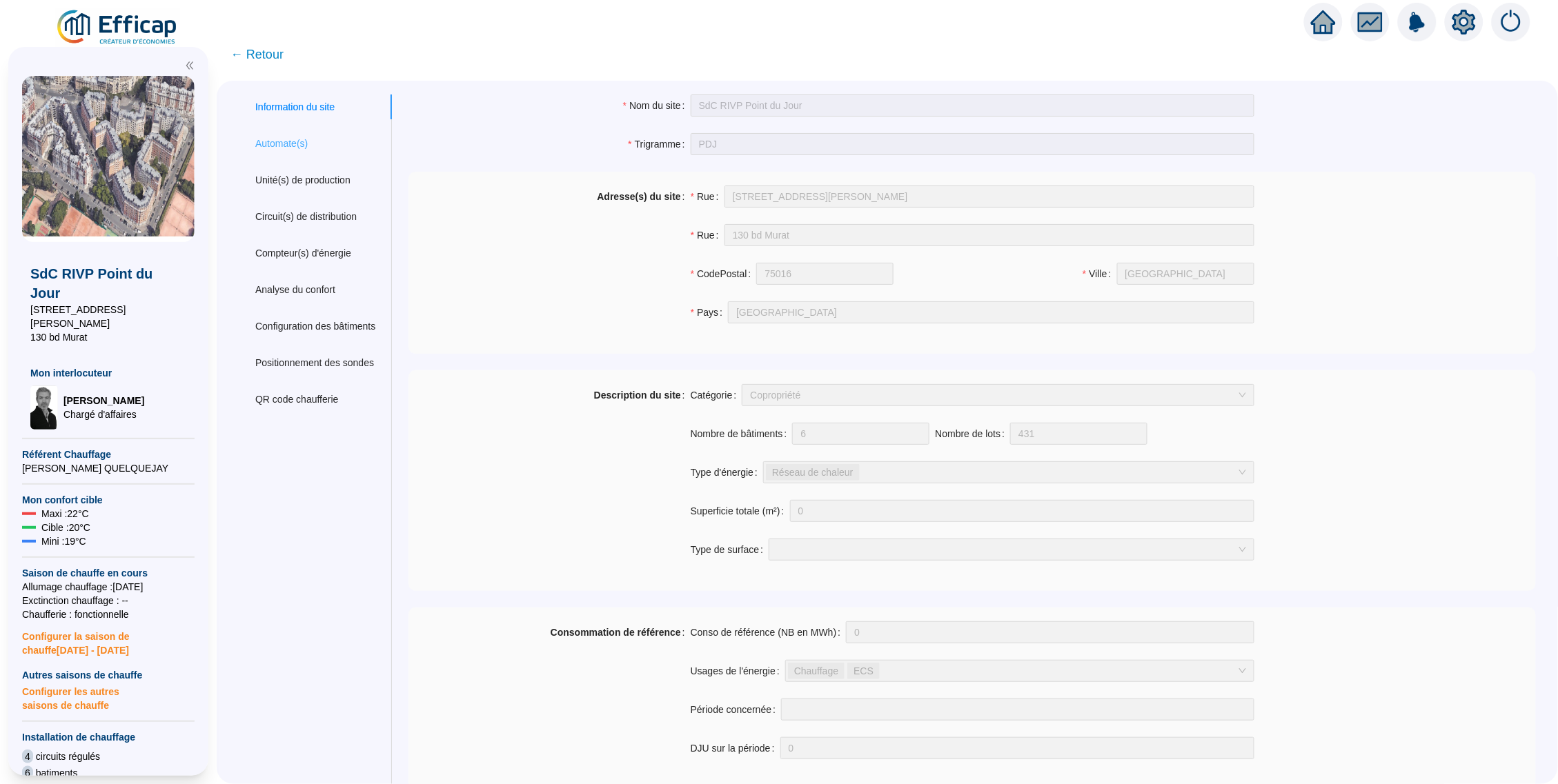
click at [282, 150] on div "Automate(s)" at bounding box center [315, 143] width 153 height 26
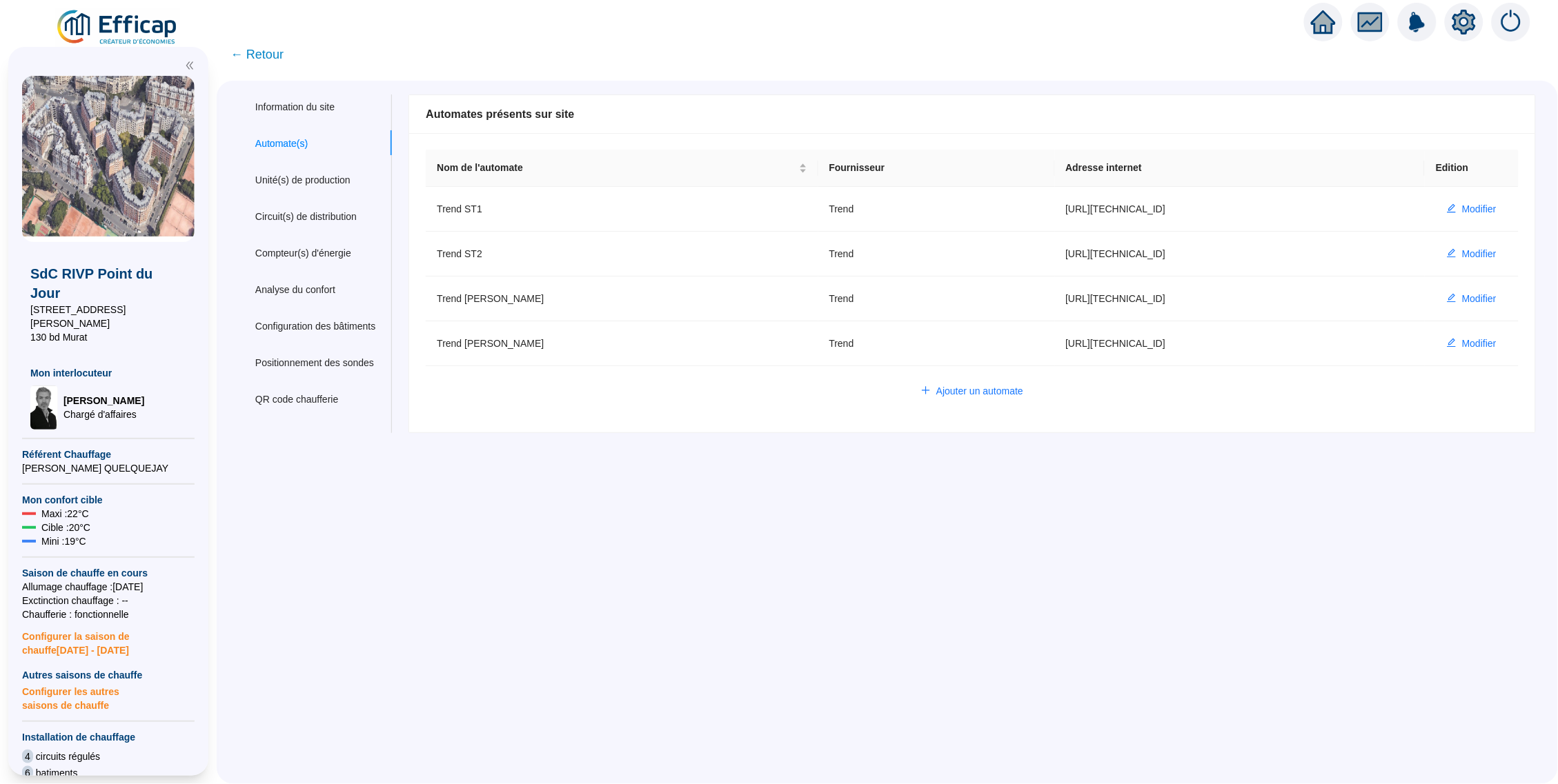
click at [281, 54] on span "← Retour" at bounding box center [257, 55] width 53 height 19
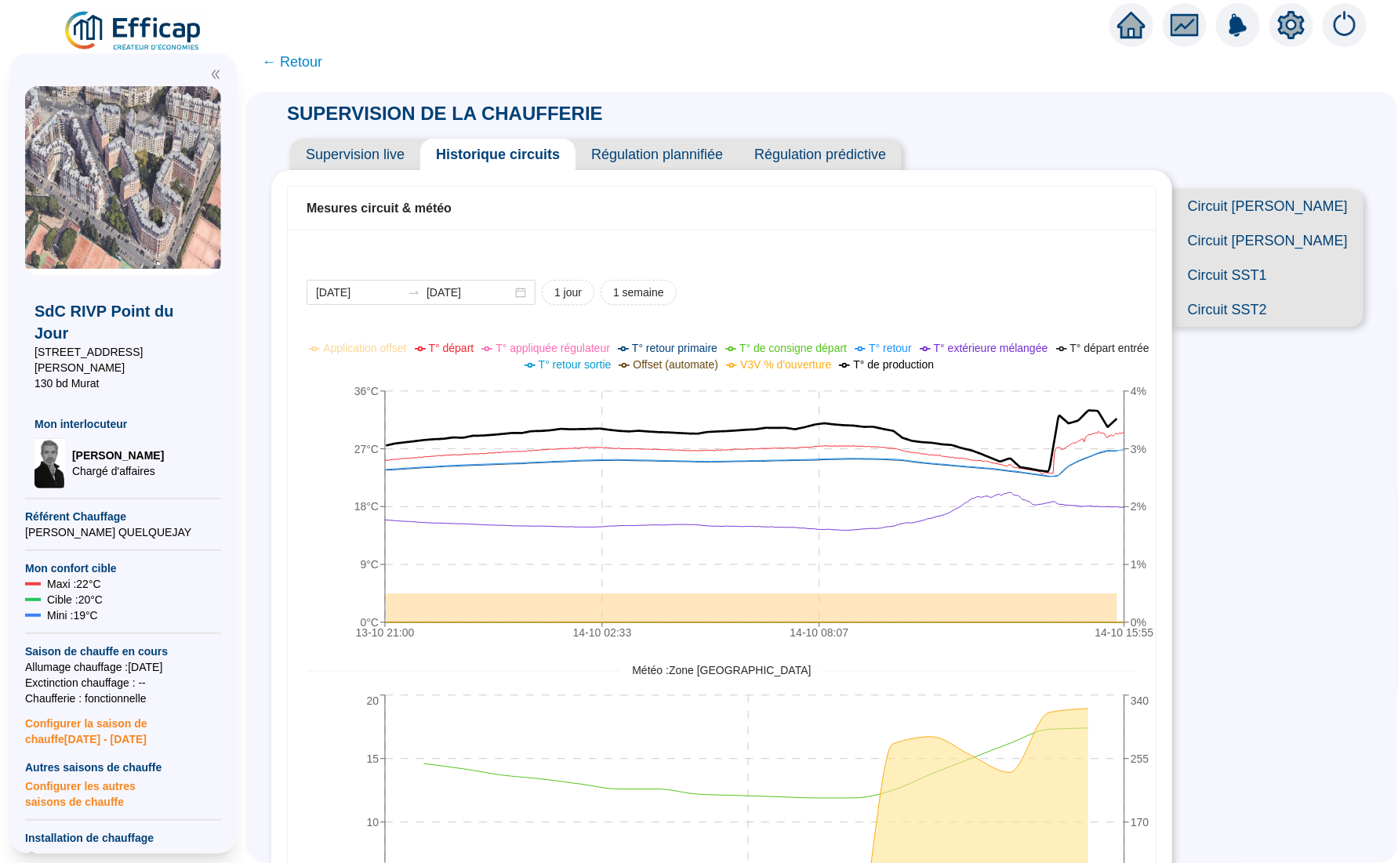
click at [1307, 292] on span "Circuit SST1" at bounding box center [1267, 275] width 191 height 34
click at [707, 300] on div "[DATE] [DATE] 1 jour 1 semaine" at bounding box center [722, 292] width 830 height 25
